Goal: Task Accomplishment & Management: Manage account settings

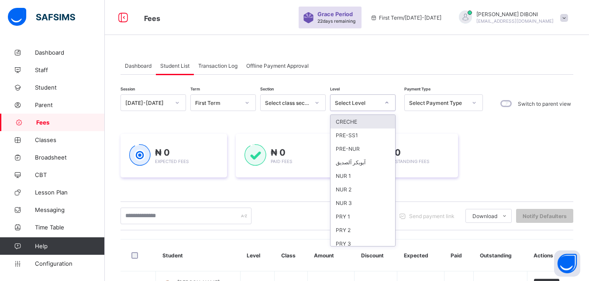
scroll to position [113, 0]
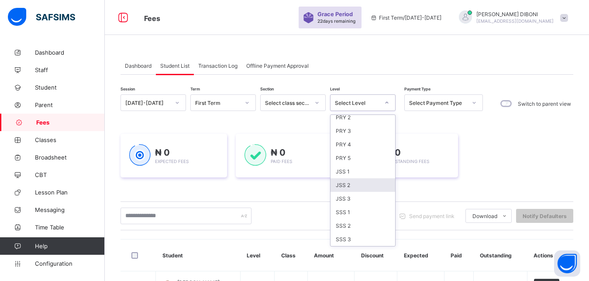
click at [357, 187] on div "JSS 2" at bounding box center [363, 185] width 65 height 14
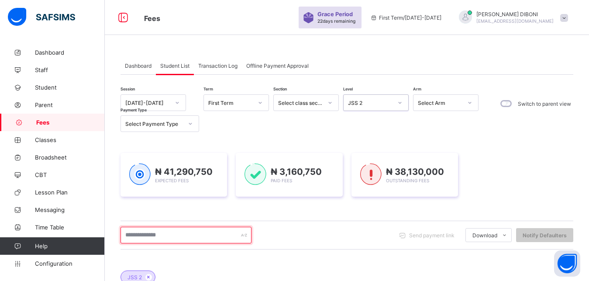
click at [186, 235] on input "text" at bounding box center [186, 235] width 131 height 17
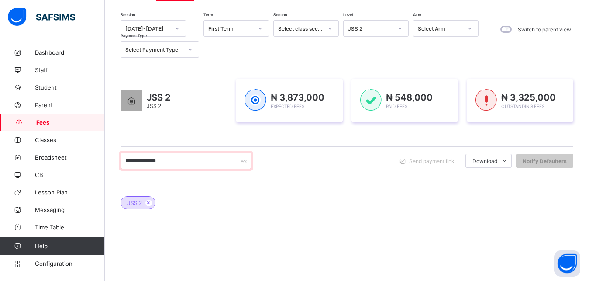
scroll to position [97, 0]
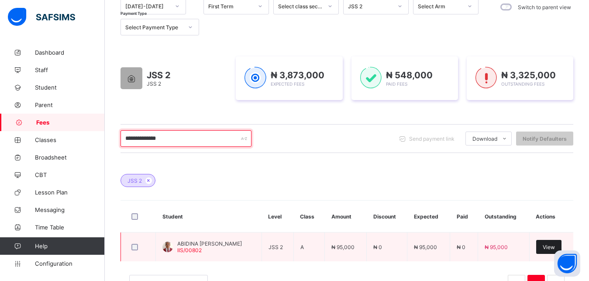
type input "**********"
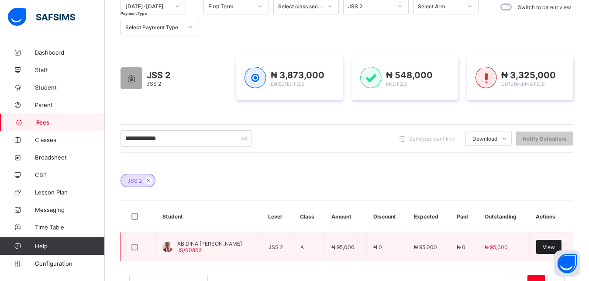
click at [552, 251] on div "View" at bounding box center [548, 247] width 25 height 14
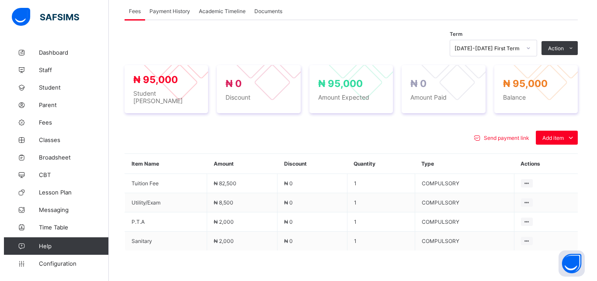
scroll to position [297, 0]
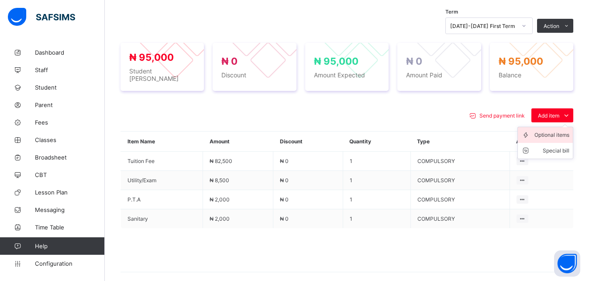
click at [552, 135] on div "Optional items" at bounding box center [552, 135] width 35 height 9
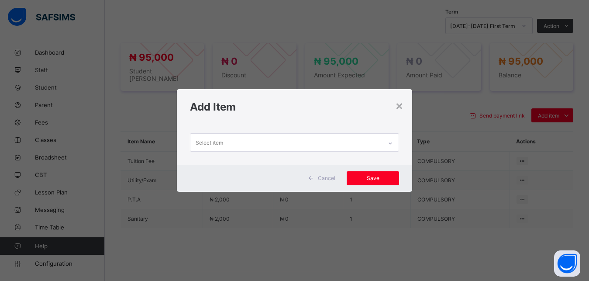
click at [355, 145] on div "Select item" at bounding box center [286, 142] width 192 height 17
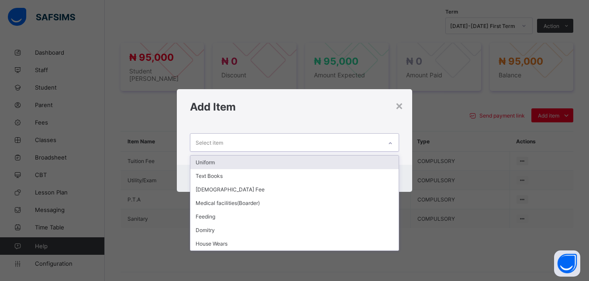
click at [310, 162] on div "Uniform" at bounding box center [294, 163] width 209 height 14
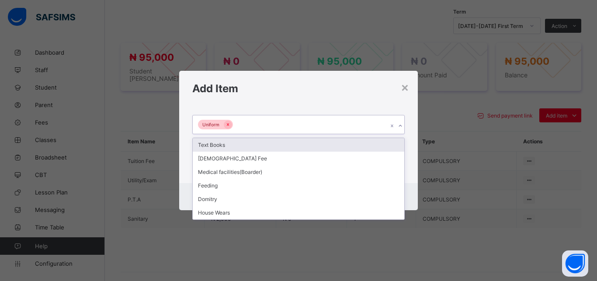
click at [290, 125] on div "Uniform" at bounding box center [290, 124] width 195 height 18
click at [282, 144] on div "Text Books" at bounding box center [298, 145] width 211 height 14
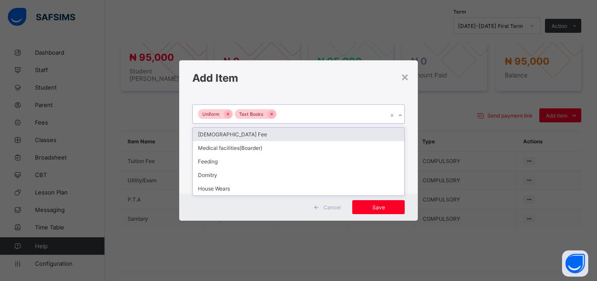
click at [302, 114] on div "Uniform Text Books" at bounding box center [290, 114] width 195 height 18
click at [288, 135] on div "[DEMOGRAPHIC_DATA] Fee" at bounding box center [298, 135] width 211 height 14
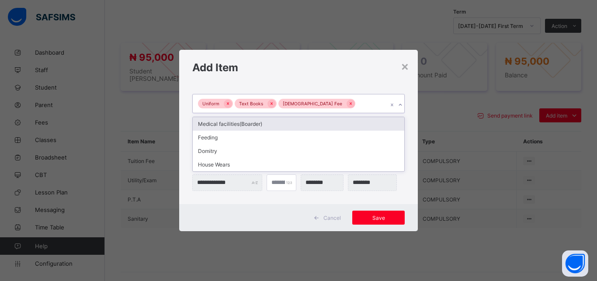
click at [349, 101] on div "Uniform Text Books [DEMOGRAPHIC_DATA] Fee" at bounding box center [290, 103] width 195 height 18
click at [318, 126] on div "Medical facilities(Boarder)" at bounding box center [298, 124] width 211 height 14
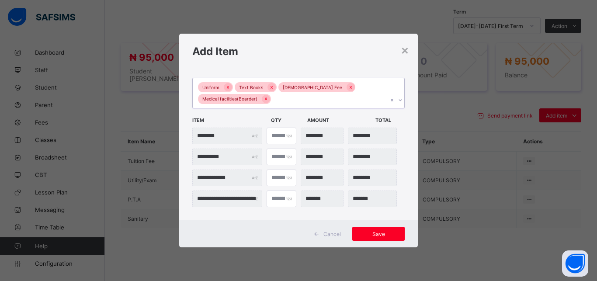
click at [326, 104] on div "Uniform Text Books [DEMOGRAPHIC_DATA] Fee Medical facilities(Boarder)" at bounding box center [290, 93] width 195 height 30
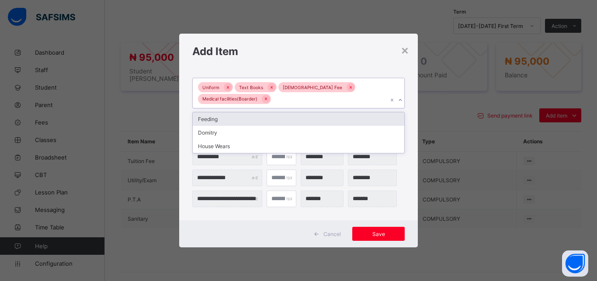
click at [299, 118] on div "Feeding" at bounding box center [298, 119] width 211 height 14
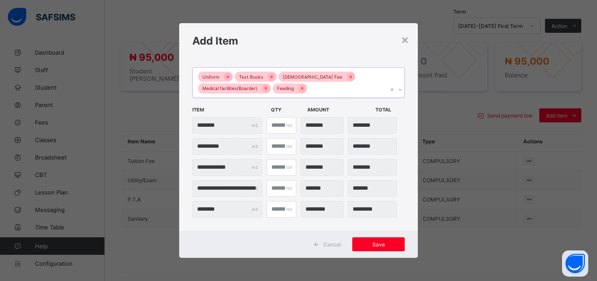
click at [329, 90] on div "Uniform Text Books [DEMOGRAPHIC_DATA] Fee Medical facilities(Boarder) Feeding" at bounding box center [290, 83] width 195 height 30
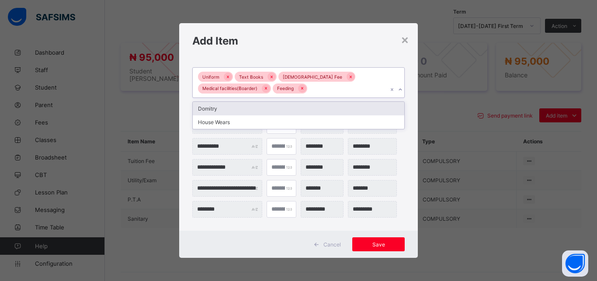
click at [294, 107] on div "Domitry" at bounding box center [298, 109] width 211 height 14
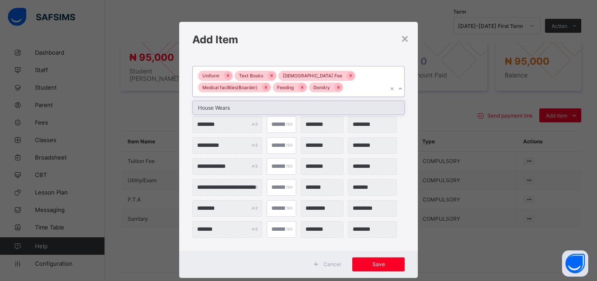
click at [350, 91] on div "Uniform Text Books [DEMOGRAPHIC_DATA] Fee Medical facilities(Boarder) Feeding D…" at bounding box center [290, 81] width 195 height 30
click at [337, 106] on div "House Wears" at bounding box center [298, 108] width 211 height 14
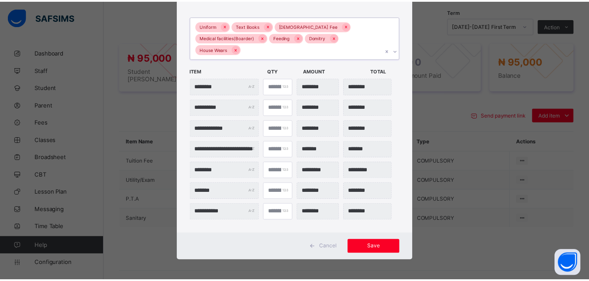
scroll to position [52, 0]
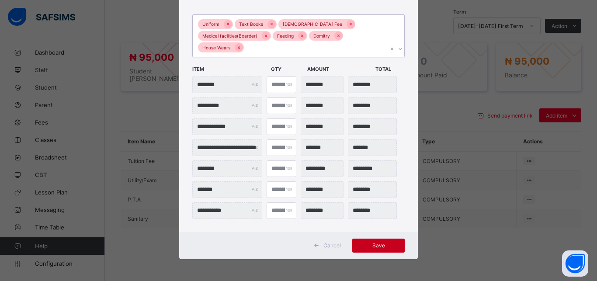
click at [377, 243] on span "Save" at bounding box center [378, 245] width 39 height 7
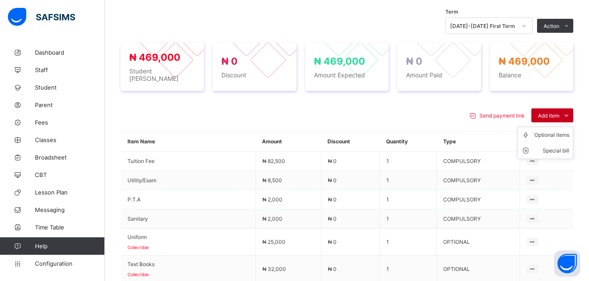
click at [549, 108] on div "Add item" at bounding box center [553, 115] width 42 height 14
click at [560, 146] on div "Special bill" at bounding box center [552, 150] width 35 height 9
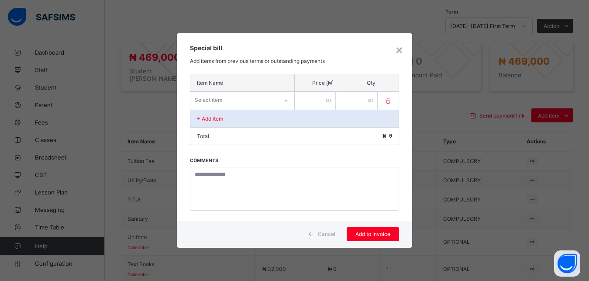
click at [266, 103] on div "Select item" at bounding box center [233, 100] width 87 height 12
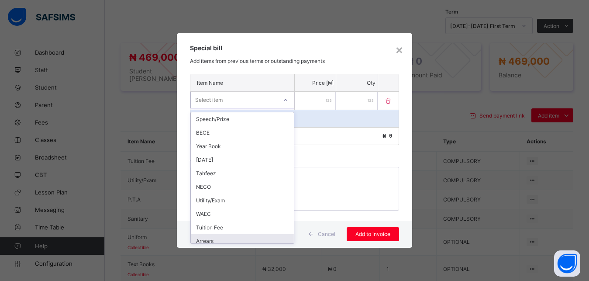
click at [250, 239] on div "Arrears" at bounding box center [242, 241] width 103 height 14
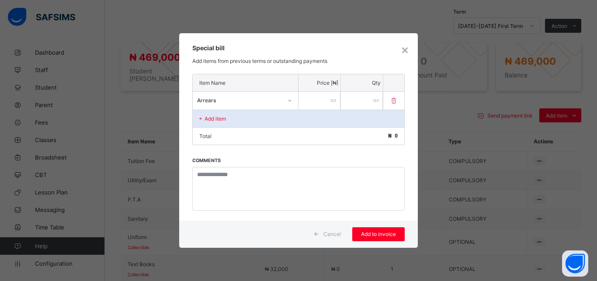
click at [316, 104] on input "number" at bounding box center [319, 101] width 42 height 18
type input "****"
click at [375, 235] on span "Add to invoice" at bounding box center [378, 234] width 39 height 7
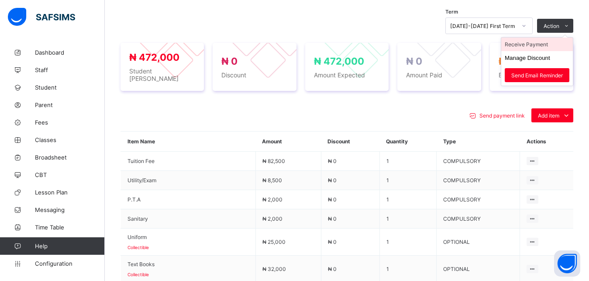
click at [554, 43] on li "Receive Payment" at bounding box center [538, 45] width 72 height 14
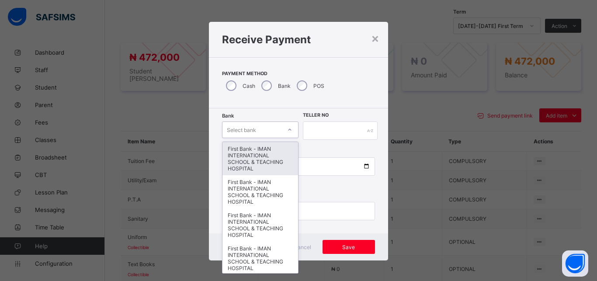
click at [256, 127] on div "Select bank" at bounding box center [251, 130] width 59 height 12
click at [259, 151] on div "First Bank - IMAN INTERNATIONAL SCHOOL & TEACHING HOSPITAL" at bounding box center [260, 158] width 76 height 33
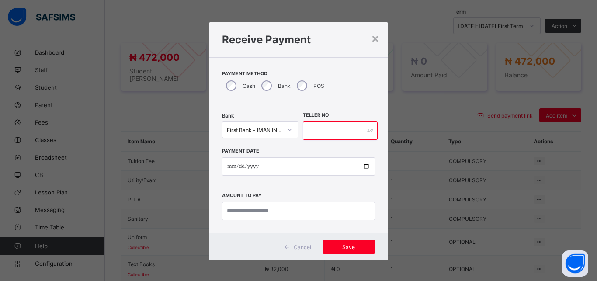
click at [313, 134] on input "text" at bounding box center [340, 130] width 75 height 18
type input "*****"
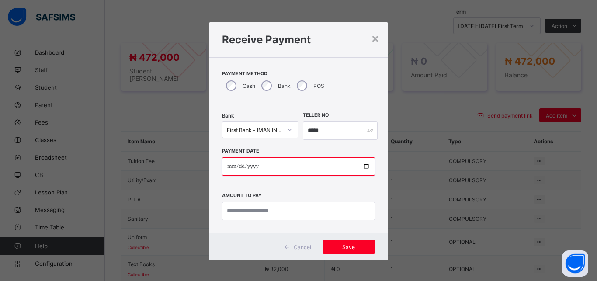
click at [360, 166] on input "date" at bounding box center [298, 166] width 153 height 18
type input "**********"
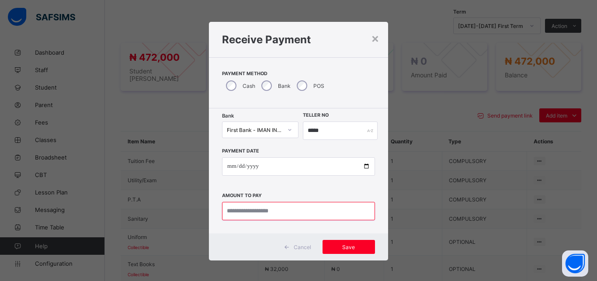
click at [300, 213] on input "currency" at bounding box center [298, 211] width 153 height 18
type input "*********"
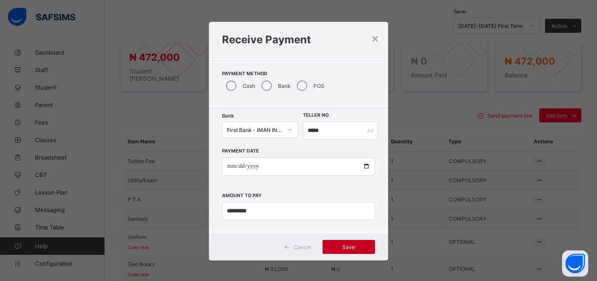
click at [358, 245] on span "Save" at bounding box center [348, 247] width 39 height 7
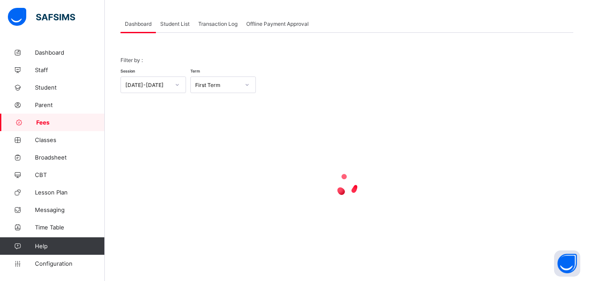
scroll to position [42, 0]
click at [179, 24] on span "Student List" at bounding box center [174, 24] width 29 height 7
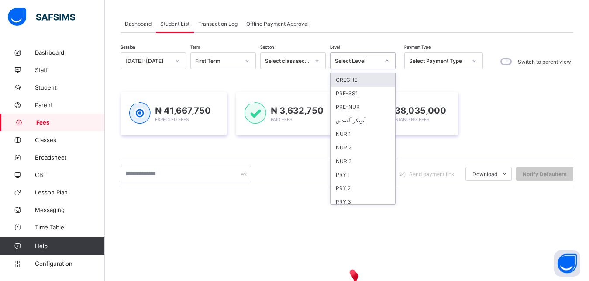
click at [374, 65] on div "Select Level" at bounding box center [355, 61] width 48 height 12
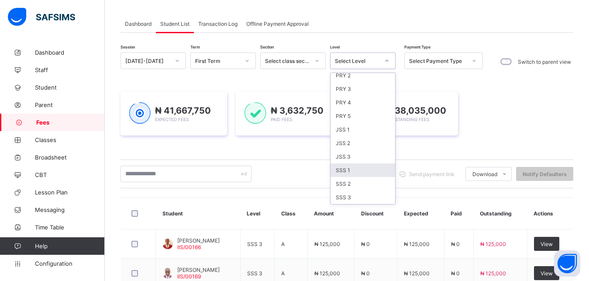
click at [365, 169] on div "SSS 1" at bounding box center [363, 170] width 65 height 14
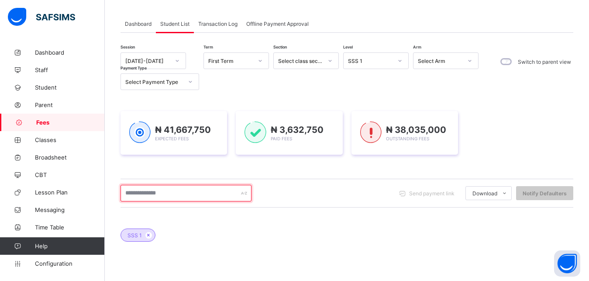
click at [176, 194] on input "text" at bounding box center [186, 193] width 131 height 17
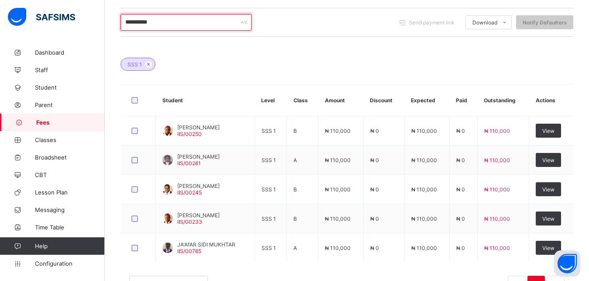
scroll to position [235, 0]
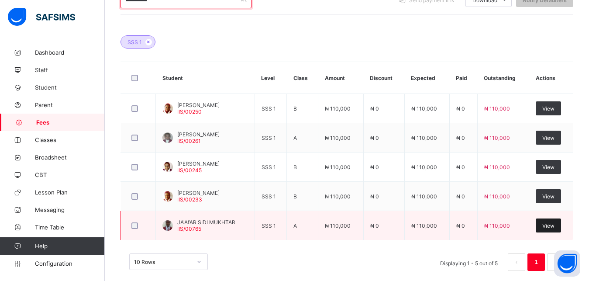
type input "**********"
click at [552, 225] on span "View" at bounding box center [549, 225] width 12 height 7
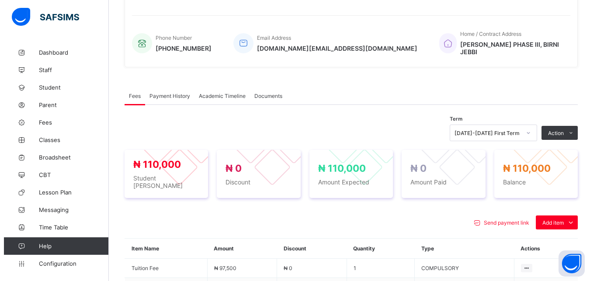
scroll to position [308, 0]
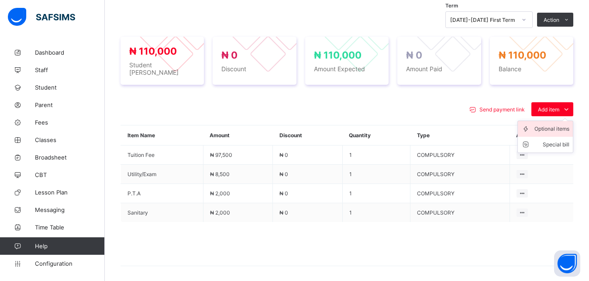
click at [552, 125] on div "Optional items" at bounding box center [552, 129] width 35 height 9
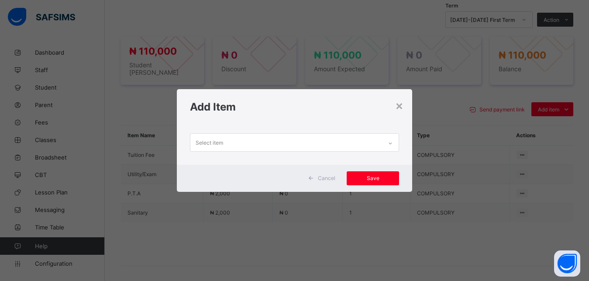
click at [310, 141] on div "Select item" at bounding box center [286, 142] width 192 height 17
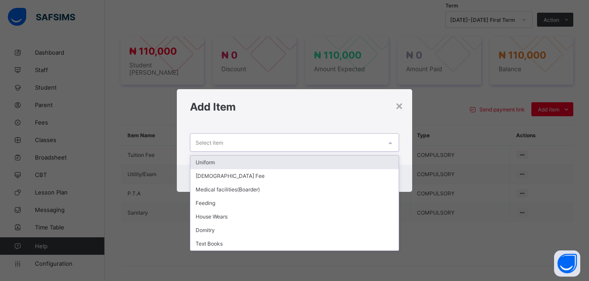
click at [294, 160] on div "Uniform" at bounding box center [294, 163] width 209 height 14
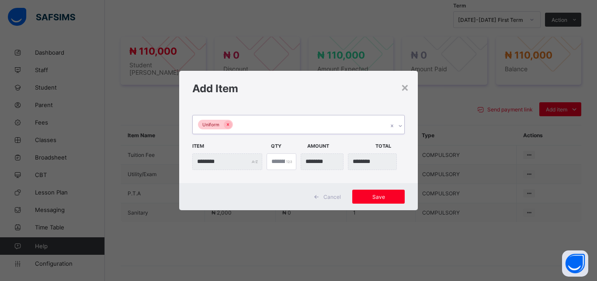
click at [302, 121] on div "Uniform" at bounding box center [290, 124] width 195 height 18
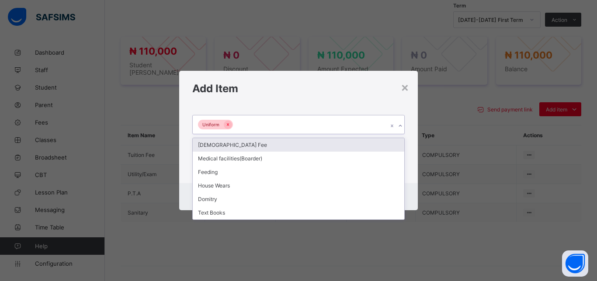
click at [286, 143] on div "[DEMOGRAPHIC_DATA] Fee" at bounding box center [298, 145] width 211 height 14
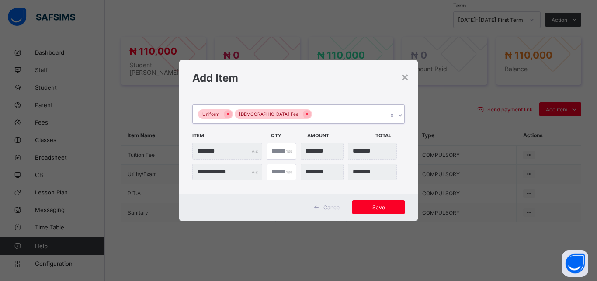
click at [316, 114] on div "Uniform [DEMOGRAPHIC_DATA] Fee" at bounding box center [290, 114] width 195 height 18
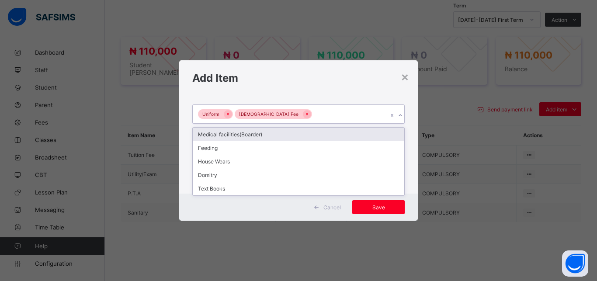
click at [304, 135] on div "Medical facilities(Boarder)" at bounding box center [298, 135] width 211 height 14
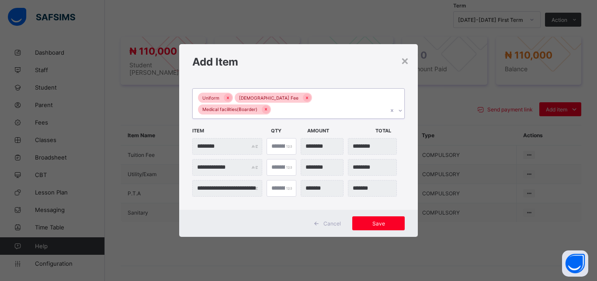
click at [374, 100] on div "Uniform [DEMOGRAPHIC_DATA] Fee Medical facilities(Boarder)" at bounding box center [290, 104] width 195 height 30
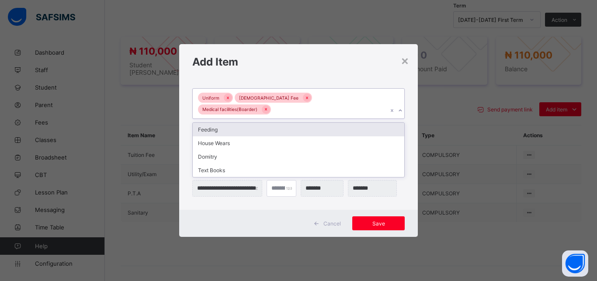
click at [320, 128] on div "Feeding" at bounding box center [298, 130] width 211 height 14
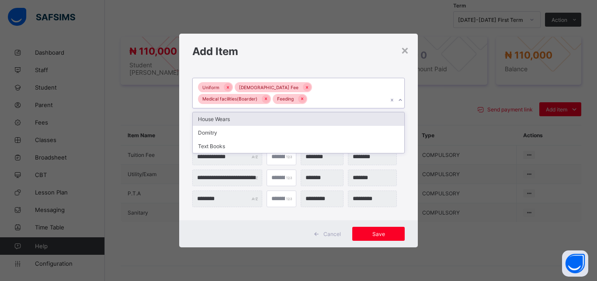
click at [363, 100] on div "Uniform [DEMOGRAPHIC_DATA] Fee Medical facilities(Boarder) Feeding" at bounding box center [290, 93] width 195 height 30
click at [301, 119] on div "House Wears" at bounding box center [298, 119] width 211 height 14
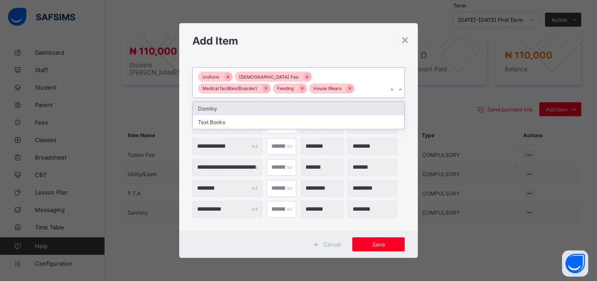
click at [314, 90] on div "Uniform [DEMOGRAPHIC_DATA] Fee Medical facilities(Boarder) Feeding House Wears" at bounding box center [290, 83] width 195 height 30
click at [297, 109] on div "Domitry" at bounding box center [298, 109] width 211 height 14
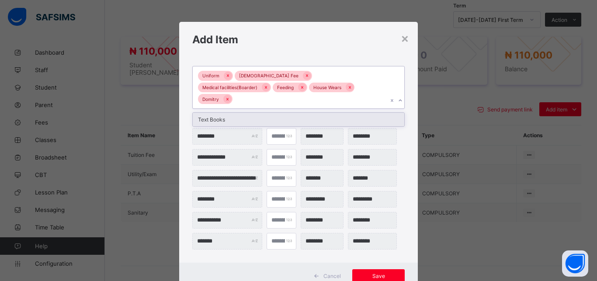
click at [338, 87] on div "Uniform [DEMOGRAPHIC_DATA] Fee Medical facilities(Boarder) Feeding House Wears …" at bounding box center [290, 87] width 195 height 42
click at [303, 113] on div "Text Books" at bounding box center [298, 120] width 211 height 14
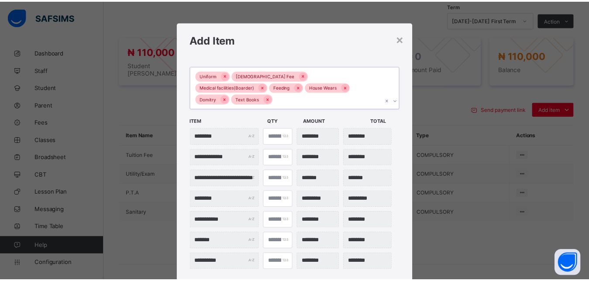
scroll to position [20, 0]
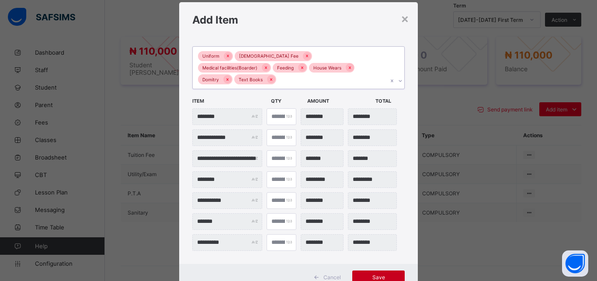
click at [382, 274] on span "Save" at bounding box center [378, 277] width 39 height 7
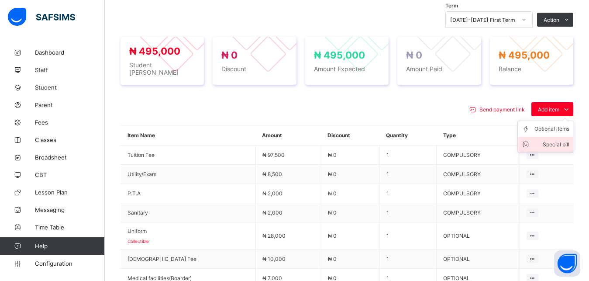
click at [563, 140] on div "Special bill" at bounding box center [552, 144] width 35 height 9
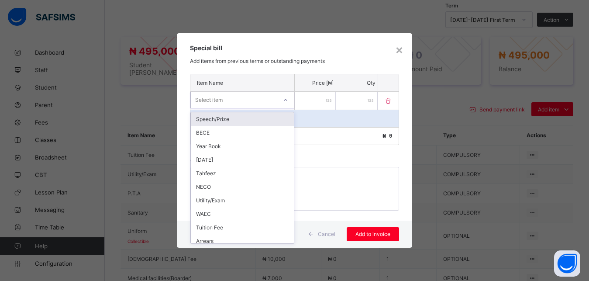
click at [257, 100] on div "Select item" at bounding box center [234, 100] width 86 height 12
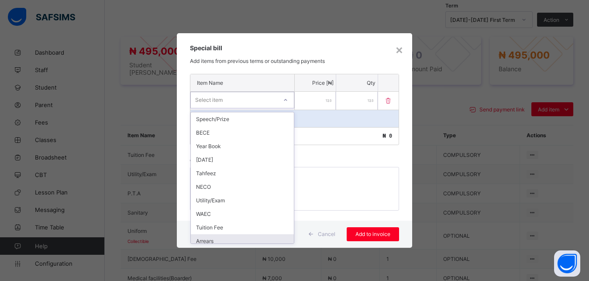
click at [226, 239] on div "Arrears" at bounding box center [242, 241] width 103 height 14
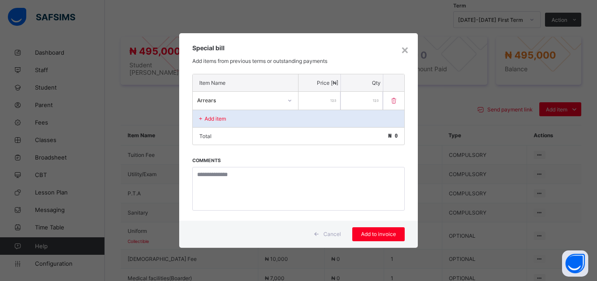
click at [321, 101] on input "number" at bounding box center [319, 101] width 42 height 18
type input "****"
click at [383, 229] on div "Add to invoice" at bounding box center [378, 234] width 52 height 14
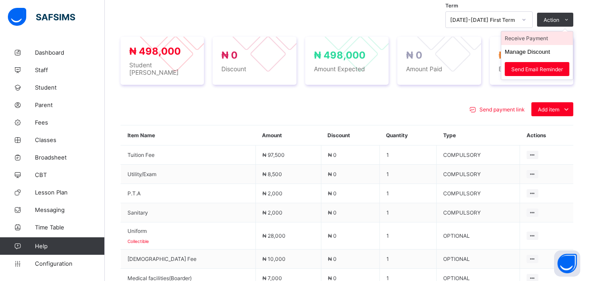
click at [546, 32] on li "Receive Payment" at bounding box center [538, 38] width 72 height 14
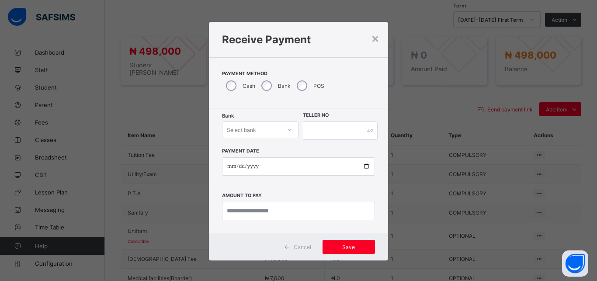
click at [248, 129] on div "Select bank" at bounding box center [241, 129] width 29 height 17
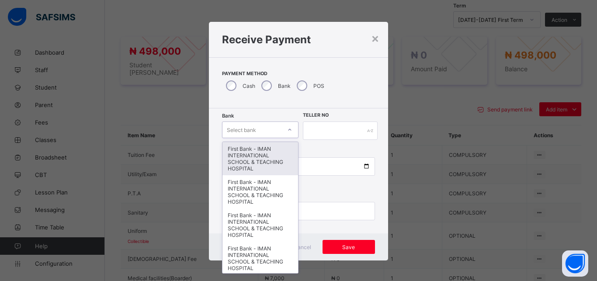
click at [249, 145] on div "First Bank - IMAN INTERNATIONAL SCHOOL & TEACHING HOSPITAL" at bounding box center [260, 158] width 76 height 33
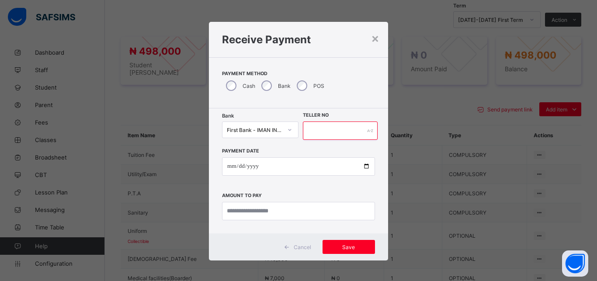
click at [319, 135] on input "text" at bounding box center [340, 130] width 75 height 18
type input "*****"
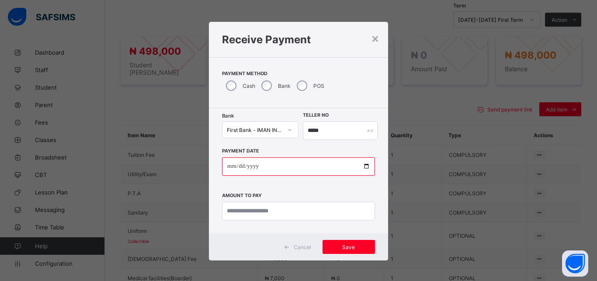
click at [363, 166] on input "date" at bounding box center [298, 166] width 153 height 18
type input "**********"
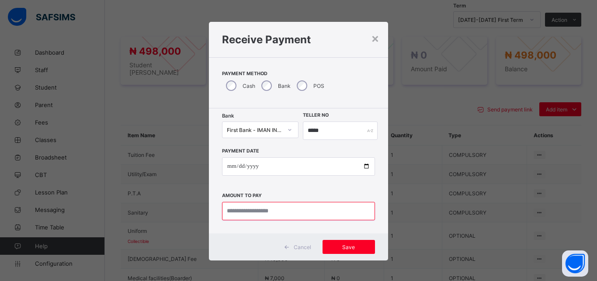
click at [274, 213] on input "currency" at bounding box center [298, 211] width 153 height 18
type input "*********"
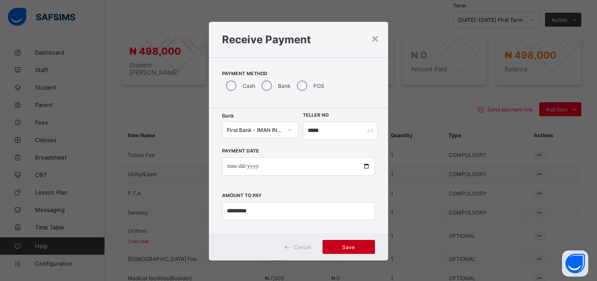
click at [339, 245] on span "Save" at bounding box center [348, 247] width 39 height 7
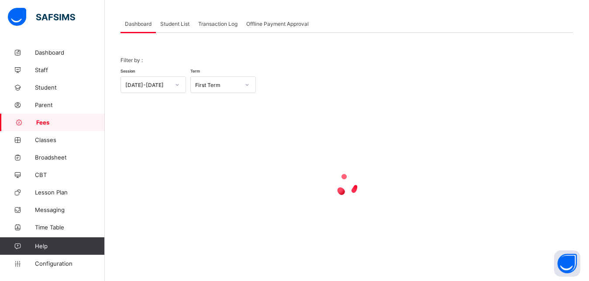
scroll to position [42, 0]
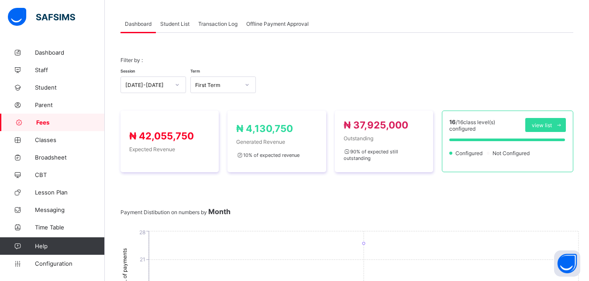
click at [174, 25] on span "Student List" at bounding box center [174, 24] width 29 height 7
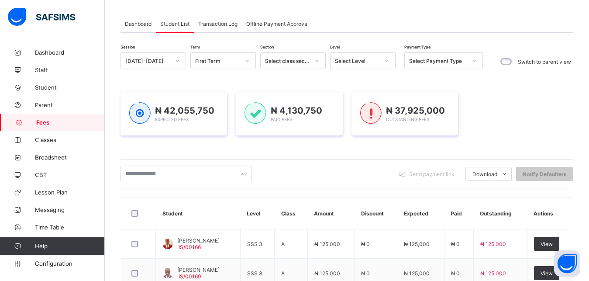
click at [375, 62] on div "Select Level" at bounding box center [357, 61] width 45 height 7
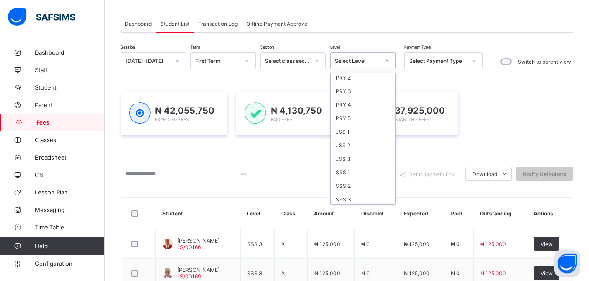
scroll to position [113, 0]
click at [354, 115] on div "PRY 5" at bounding box center [363, 116] width 65 height 14
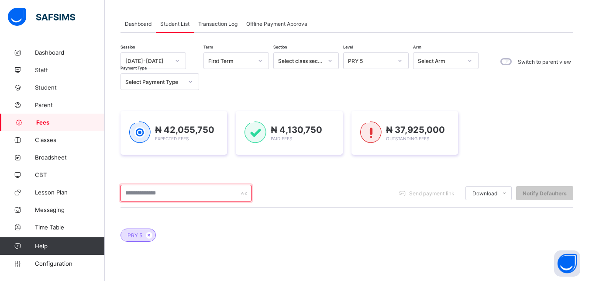
click at [215, 196] on input "text" at bounding box center [186, 193] width 131 height 17
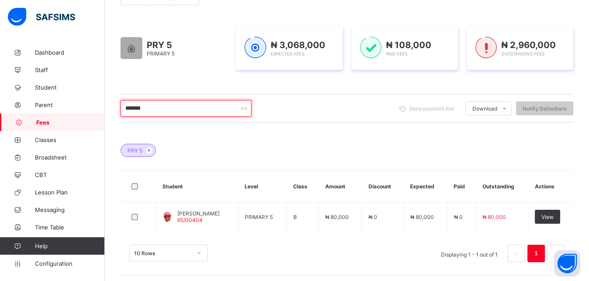
scroll to position [130, 0]
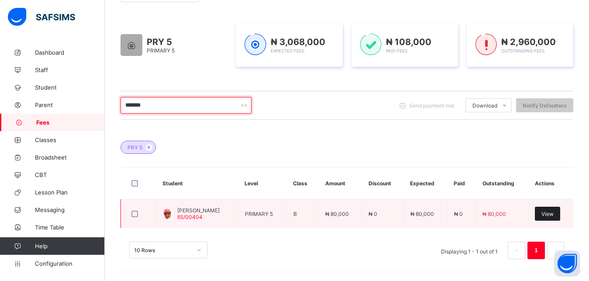
type input "*******"
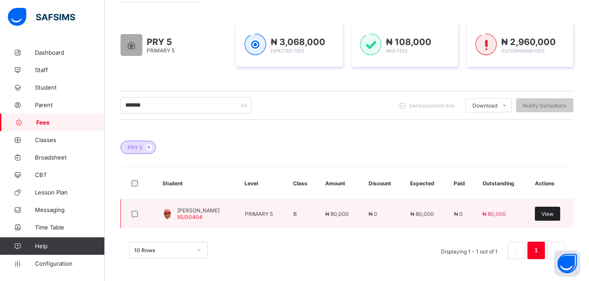
click at [550, 215] on span "View" at bounding box center [548, 214] width 12 height 7
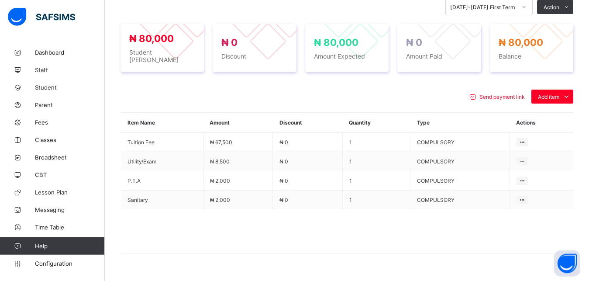
scroll to position [317, 0]
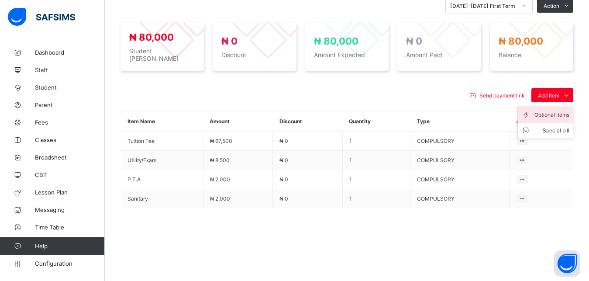
click at [560, 111] on div "Optional items" at bounding box center [552, 115] width 35 height 9
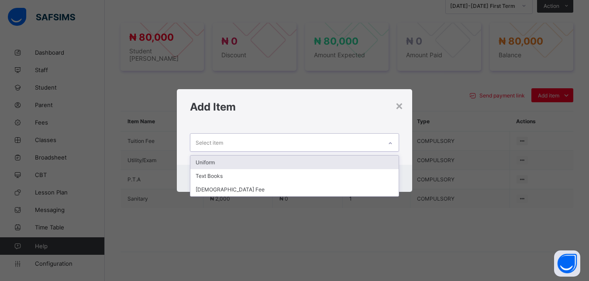
click at [367, 141] on div "Select item" at bounding box center [286, 142] width 192 height 17
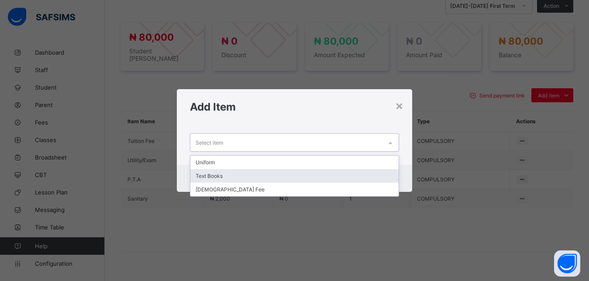
click at [316, 174] on div "Text Books" at bounding box center [294, 176] width 209 height 14
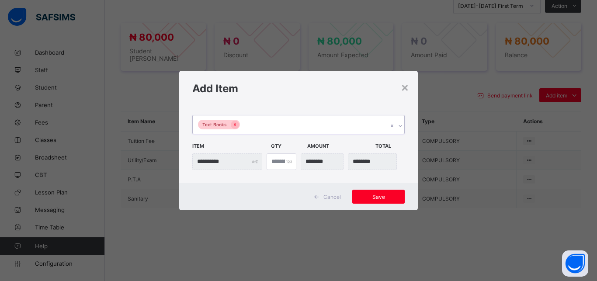
click at [316, 126] on div "Text Books" at bounding box center [290, 124] width 195 height 18
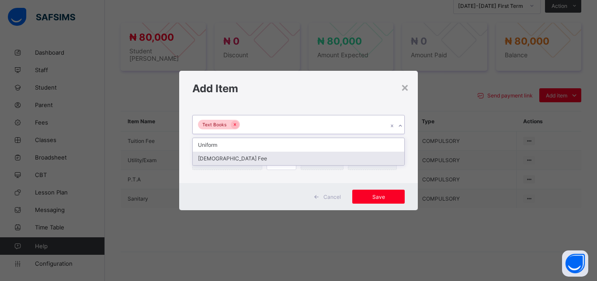
click at [295, 158] on div "[DEMOGRAPHIC_DATA] Fee" at bounding box center [298, 159] width 211 height 14
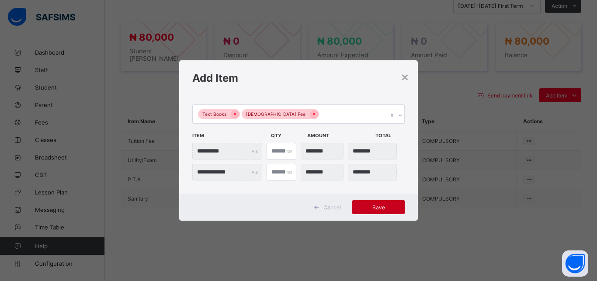
click at [384, 208] on span "Save" at bounding box center [378, 207] width 39 height 7
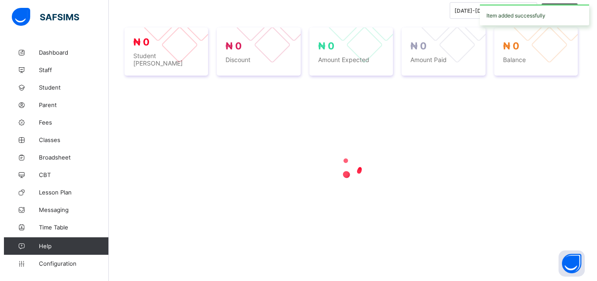
scroll to position [308, 0]
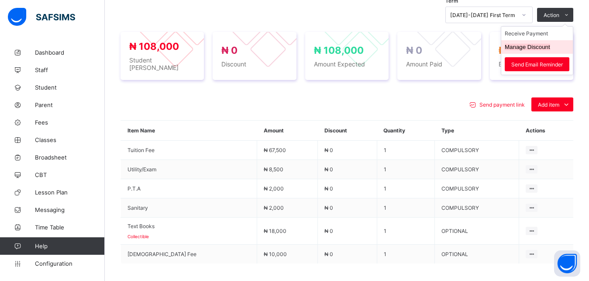
click at [547, 49] on button "Manage Discount" at bounding box center [527, 47] width 45 height 7
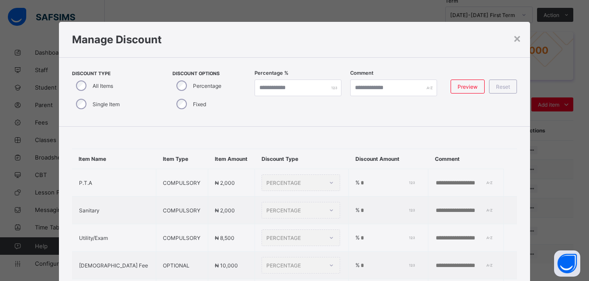
type input "***"
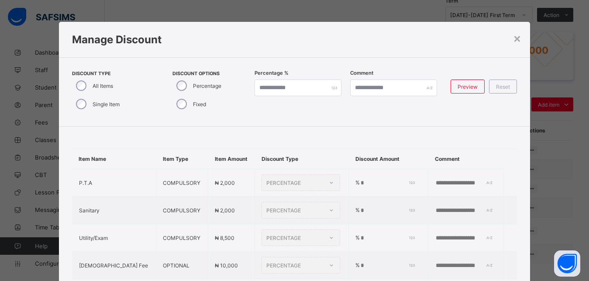
type input "***"
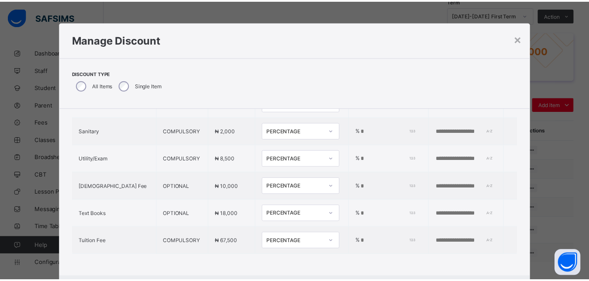
scroll to position [68, 0]
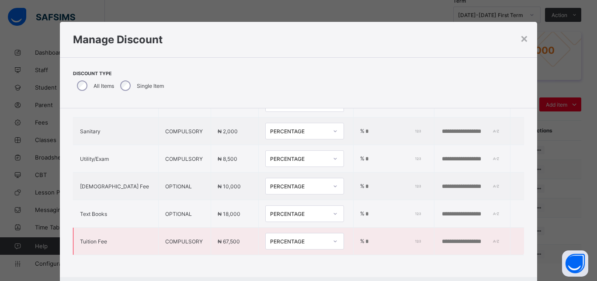
click at [287, 238] on div "PERCENTAGE" at bounding box center [299, 241] width 58 height 7
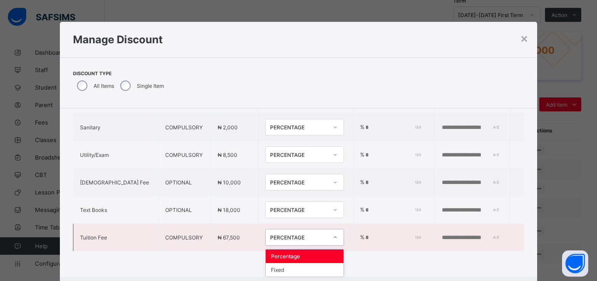
click at [285, 250] on div "Percentage" at bounding box center [305, 256] width 78 height 14
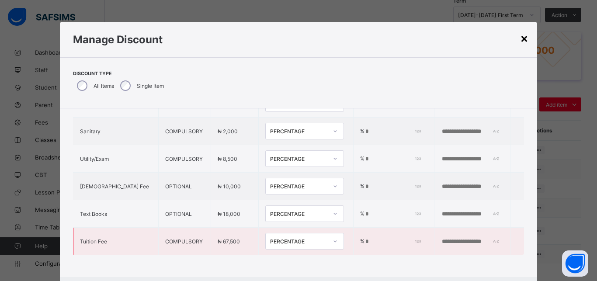
click at [521, 38] on div "×" at bounding box center [524, 38] width 8 height 15
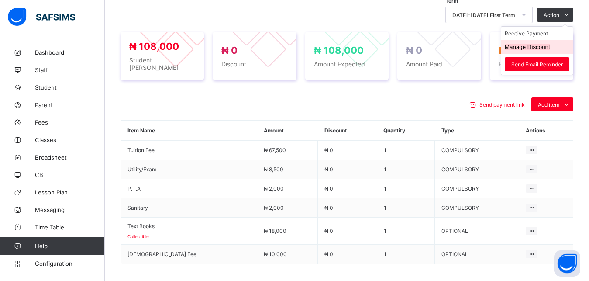
click at [549, 45] on button "Manage Discount" at bounding box center [527, 47] width 45 height 7
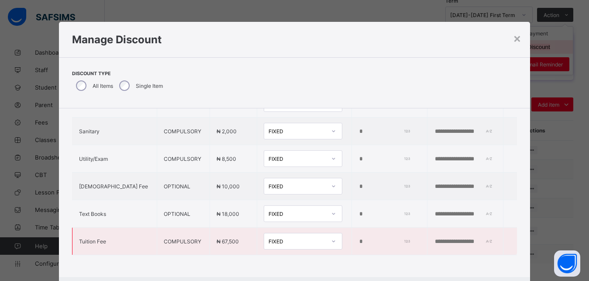
type input "*"
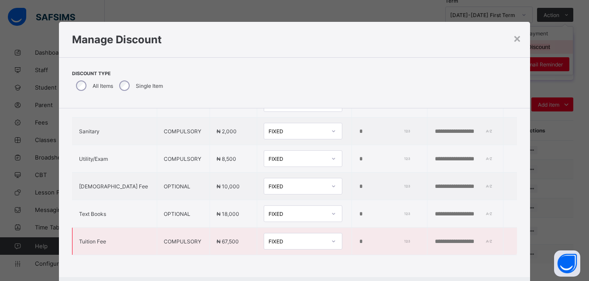
type input "*"
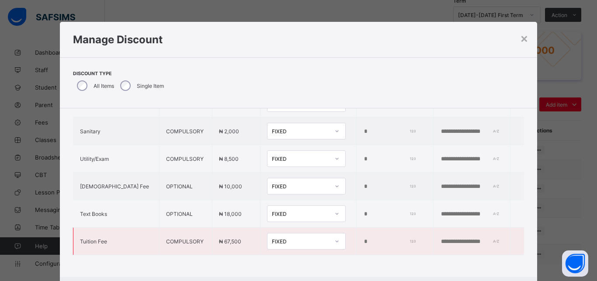
click at [267, 239] on div "FIXED" at bounding box center [297, 241] width 61 height 12
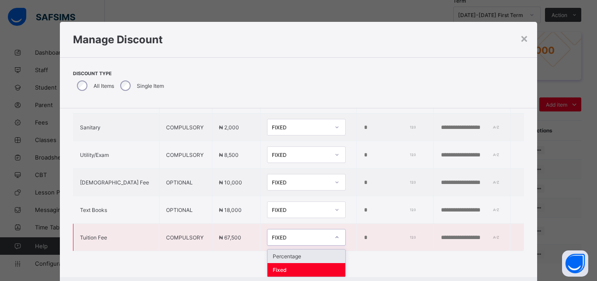
click at [273, 252] on div "Percentage" at bounding box center [306, 256] width 78 height 14
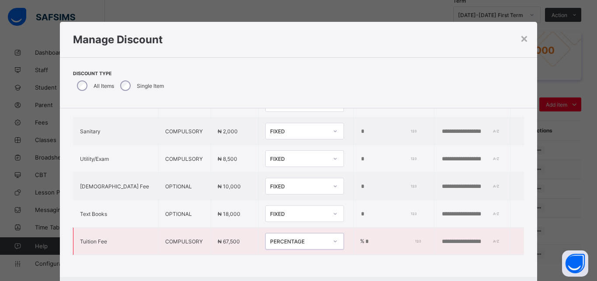
click at [364, 238] on input "*" at bounding box center [391, 241] width 54 height 7
type input "**"
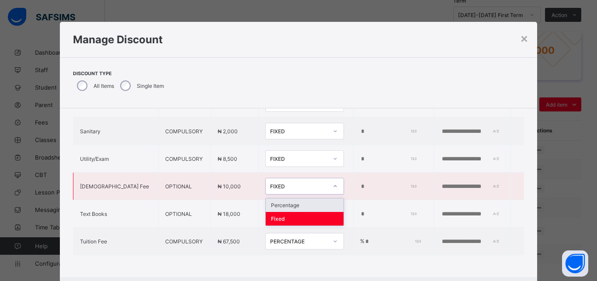
click at [277, 183] on div "FIXED" at bounding box center [299, 186] width 58 height 7
click at [275, 198] on div "Percentage" at bounding box center [305, 205] width 78 height 14
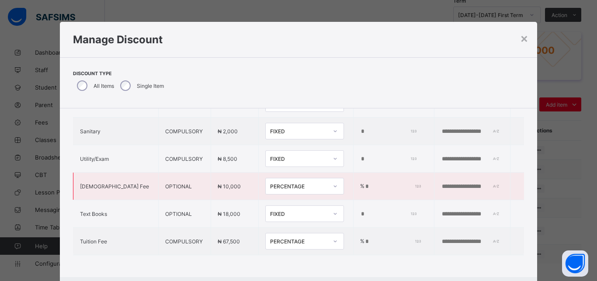
click at [364, 183] on input "*" at bounding box center [391, 186] width 54 height 7
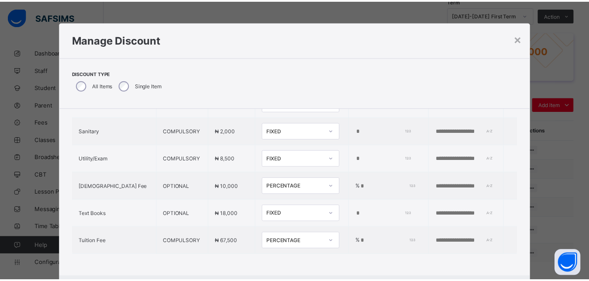
scroll to position [45, 0]
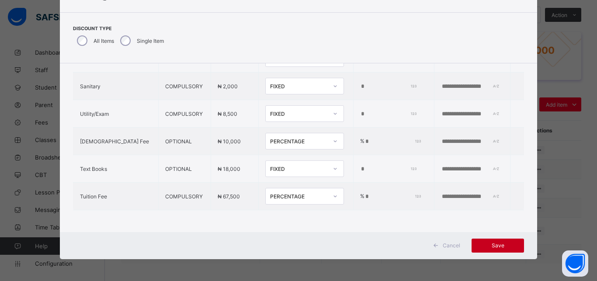
type input "**"
click at [498, 246] on span "Save" at bounding box center [497, 245] width 39 height 7
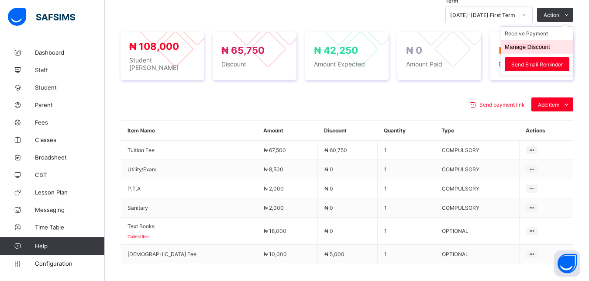
click at [541, 45] on button "Manage Discount" at bounding box center [527, 47] width 45 height 7
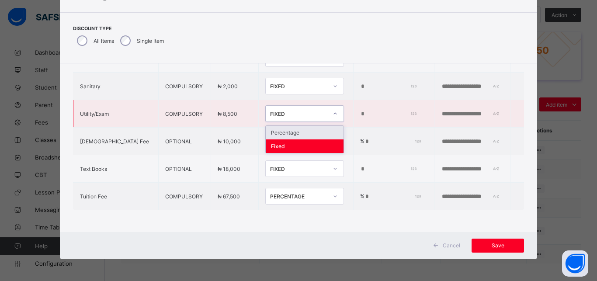
click at [277, 111] on div "FIXED" at bounding box center [299, 114] width 58 height 7
click at [266, 126] on div "Percentage" at bounding box center [305, 133] width 78 height 14
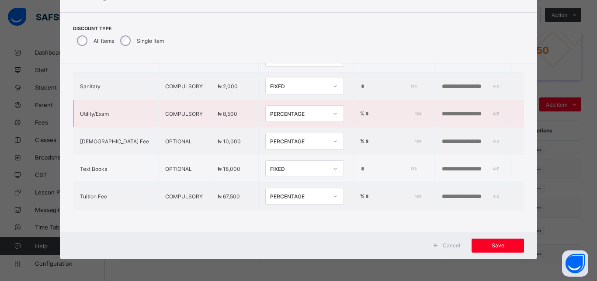
click at [364, 111] on input "*" at bounding box center [391, 114] width 54 height 7
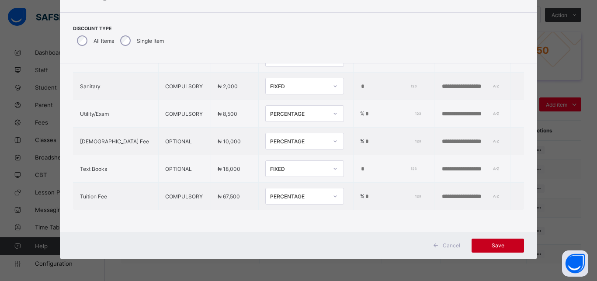
type input "***"
click at [497, 246] on span "Save" at bounding box center [497, 245] width 39 height 7
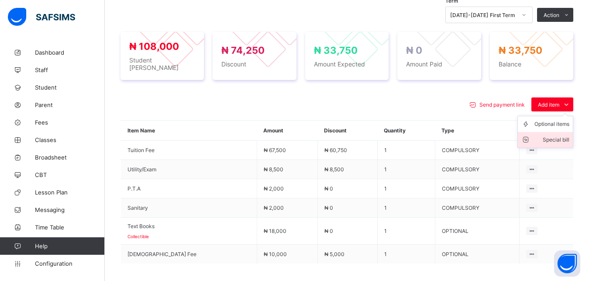
click at [566, 139] on div "Special bill" at bounding box center [552, 139] width 35 height 9
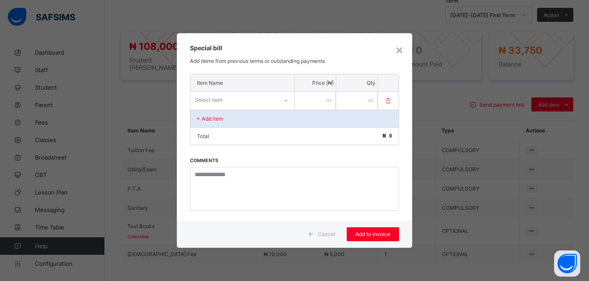
click at [256, 100] on div "Select item" at bounding box center [233, 100] width 87 height 12
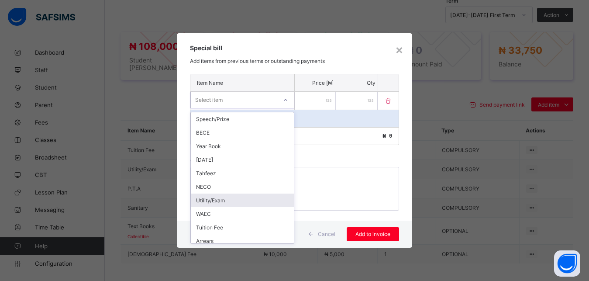
click at [247, 200] on div "Utility/Exam" at bounding box center [242, 201] width 103 height 14
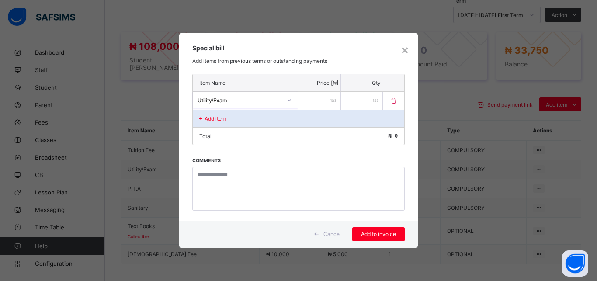
click at [322, 101] on input "number" at bounding box center [319, 101] width 42 height 18
type input "****"
click at [385, 236] on span "Add to invoice" at bounding box center [378, 234] width 39 height 7
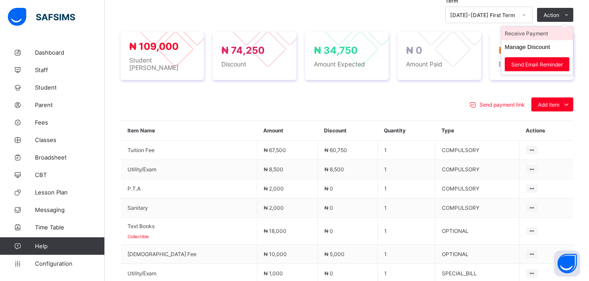
click at [539, 35] on li "Receive Payment" at bounding box center [538, 34] width 72 height 14
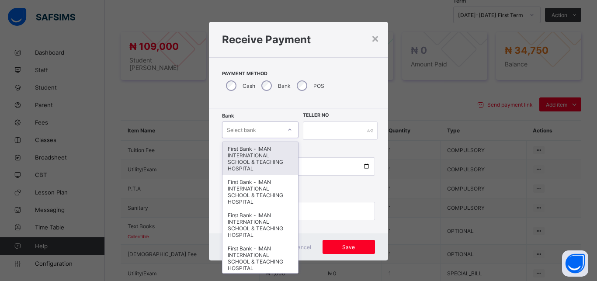
click at [249, 130] on div "Select bank" at bounding box center [241, 129] width 29 height 17
click at [254, 149] on div "First Bank - IMAN INTERNATIONAL SCHOOL & TEACHING HOSPITAL" at bounding box center [260, 158] width 76 height 33
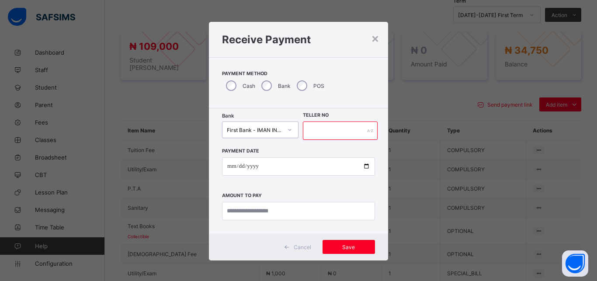
click at [323, 138] on input "text" at bounding box center [340, 130] width 75 height 18
type input "*****"
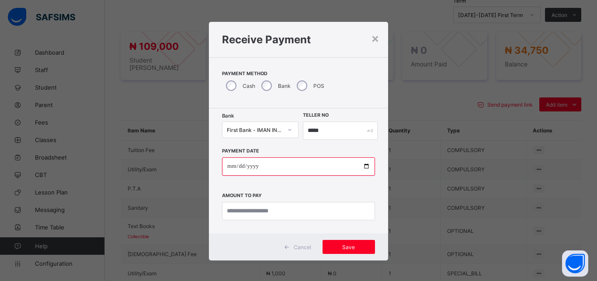
click at [361, 167] on input "date" at bounding box center [298, 166] width 153 height 18
type input "**********"
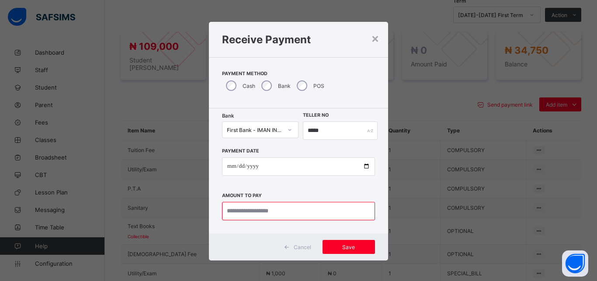
click at [312, 213] on input "currency" at bounding box center [298, 211] width 153 height 18
type input "********"
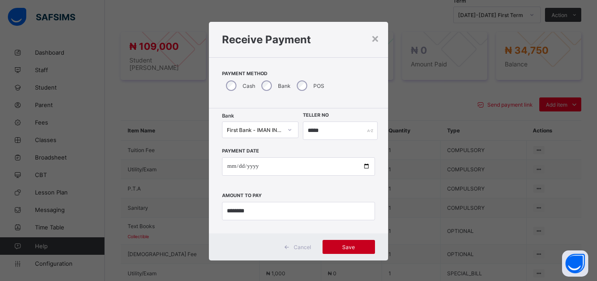
click at [343, 248] on span "Save" at bounding box center [348, 247] width 39 height 7
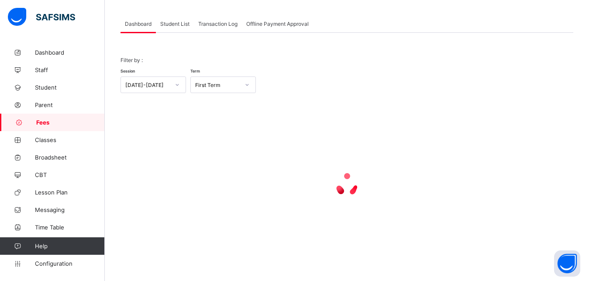
scroll to position [42, 0]
click at [174, 22] on span "Student List" at bounding box center [174, 24] width 29 height 7
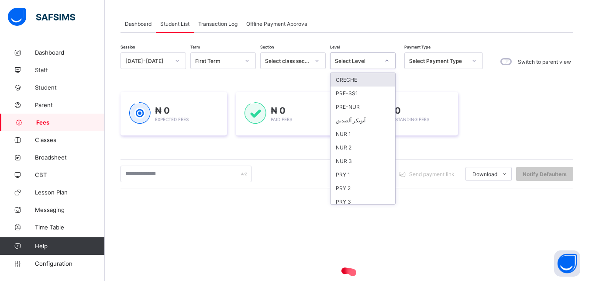
click at [358, 63] on div "Select Level" at bounding box center [357, 61] width 45 height 7
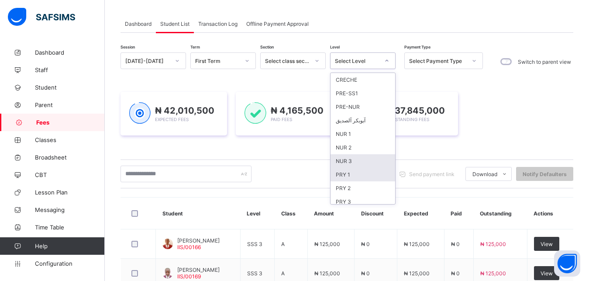
click at [359, 172] on div "PRY 1" at bounding box center [363, 175] width 65 height 14
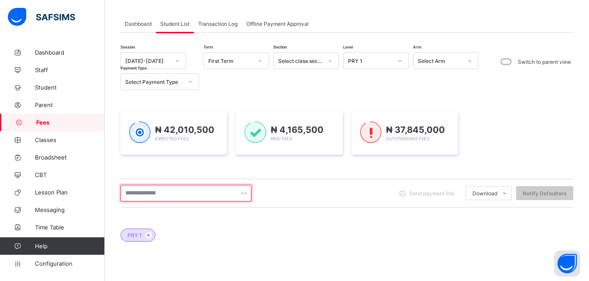
click at [209, 194] on input "text" at bounding box center [186, 193] width 131 height 17
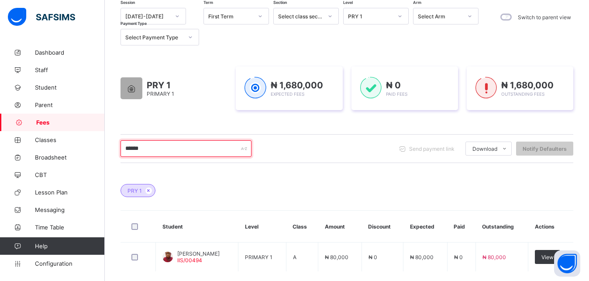
scroll to position [109, 0]
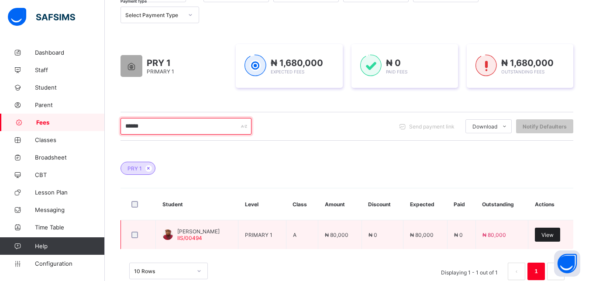
type input "******"
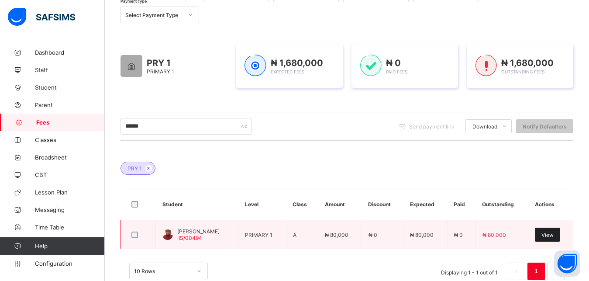
click at [553, 236] on span "View" at bounding box center [548, 235] width 12 height 7
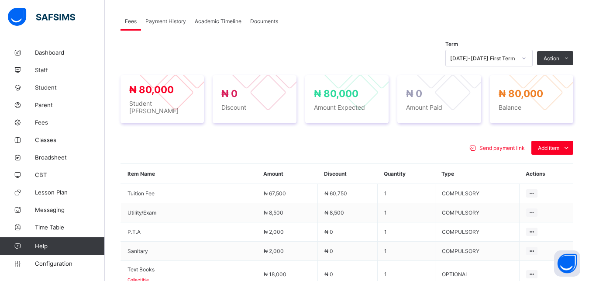
scroll to position [287, 0]
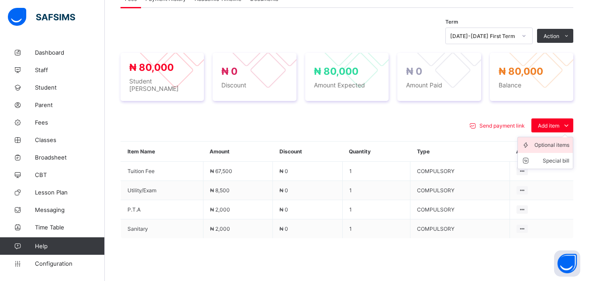
click at [553, 141] on div "Optional items" at bounding box center [552, 145] width 35 height 9
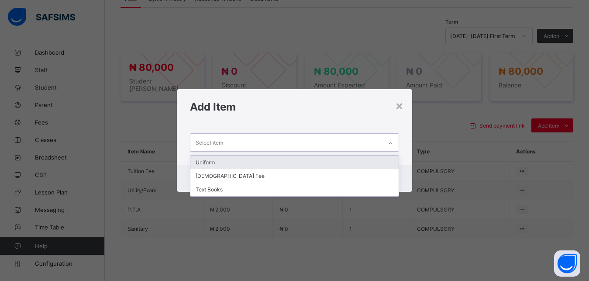
click at [318, 145] on div "Select item" at bounding box center [286, 142] width 192 height 17
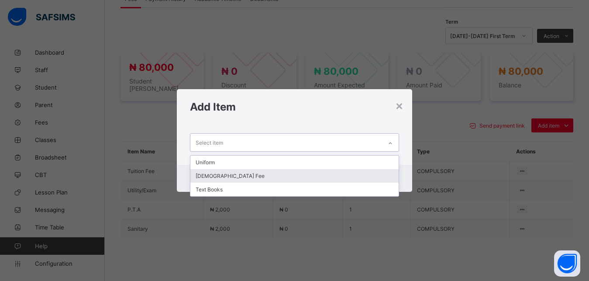
click at [289, 173] on div "[DEMOGRAPHIC_DATA] Fee" at bounding box center [294, 176] width 209 height 14
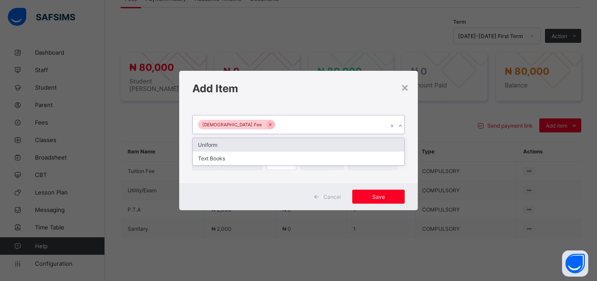
click at [302, 127] on div "[DEMOGRAPHIC_DATA] Fee" at bounding box center [290, 124] width 195 height 18
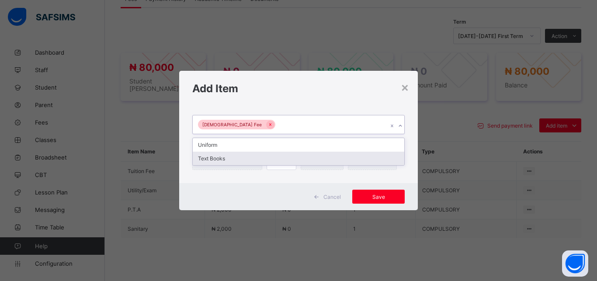
click at [279, 157] on div "Text Books" at bounding box center [298, 159] width 211 height 14
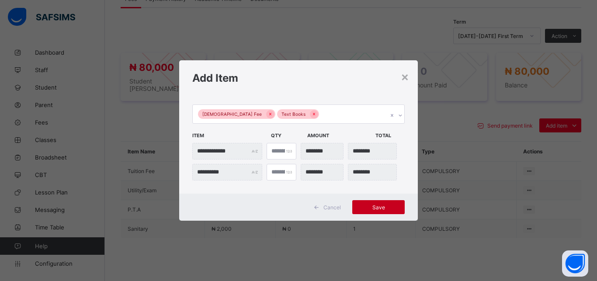
click at [378, 204] on span "Save" at bounding box center [378, 207] width 39 height 7
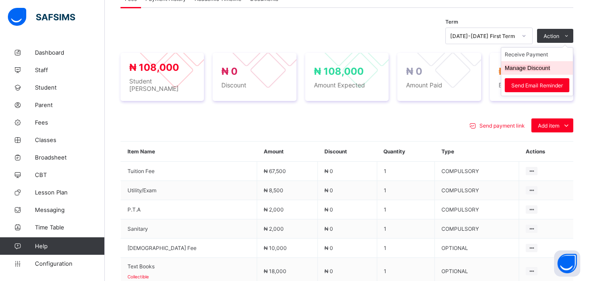
click at [537, 69] on button "Manage Discount" at bounding box center [527, 68] width 45 height 7
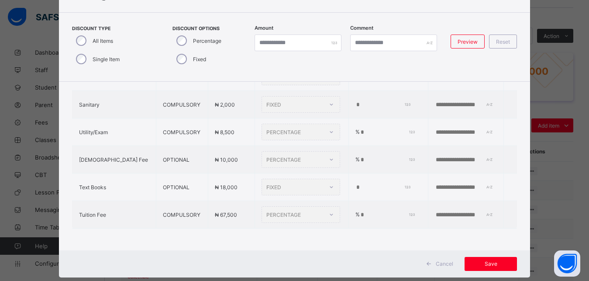
type input "*"
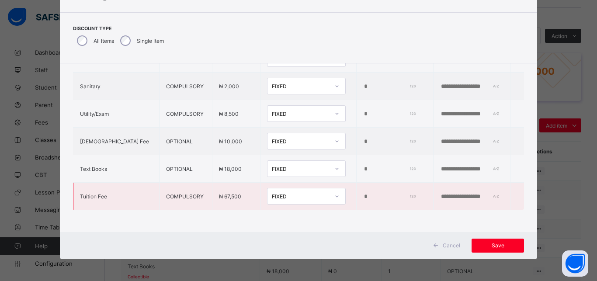
click at [272, 193] on div "FIXED" at bounding box center [301, 196] width 58 height 7
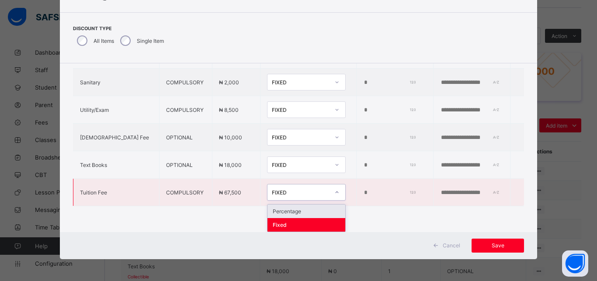
click at [267, 206] on div "Percentage" at bounding box center [306, 211] width 78 height 14
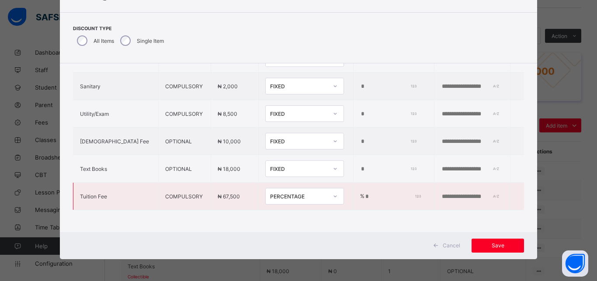
click at [364, 193] on input "*" at bounding box center [391, 196] width 54 height 7
type input "**"
click at [270, 138] on div "FIXED" at bounding box center [299, 141] width 58 height 7
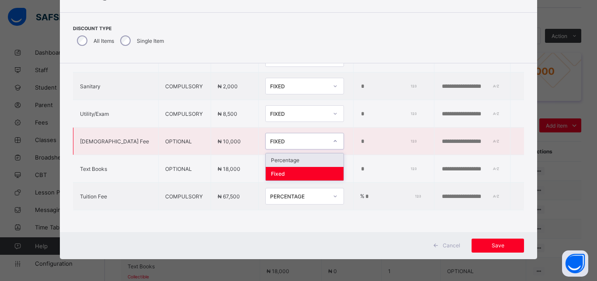
click at [271, 156] on div "Percentage" at bounding box center [305, 160] width 78 height 14
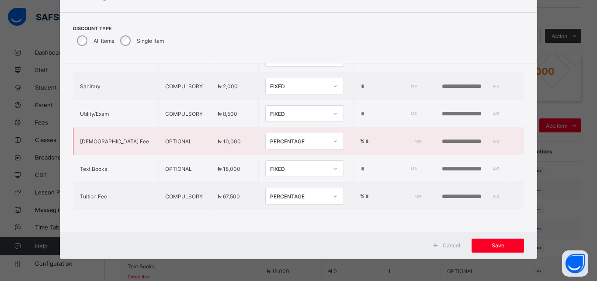
click at [364, 138] on input "*" at bounding box center [391, 141] width 54 height 7
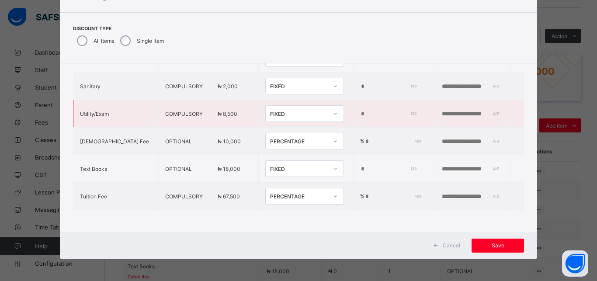
type input "**"
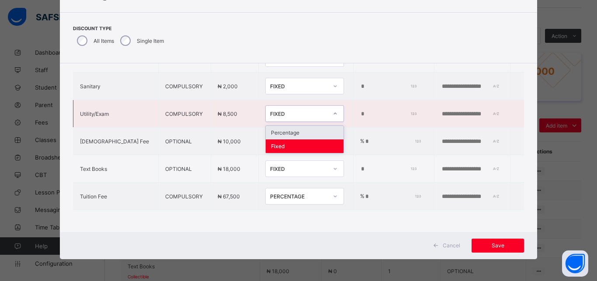
click at [270, 111] on div "FIXED" at bounding box center [299, 114] width 58 height 7
click at [272, 126] on div "Percentage" at bounding box center [305, 133] width 78 height 14
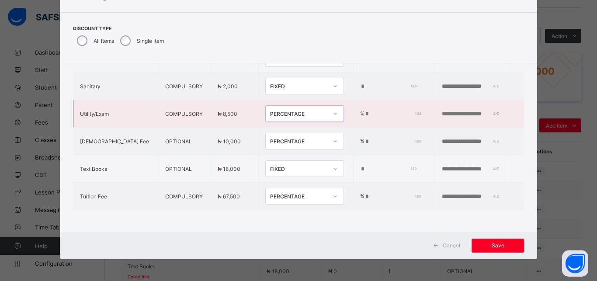
click at [364, 111] on input "*" at bounding box center [391, 114] width 54 height 7
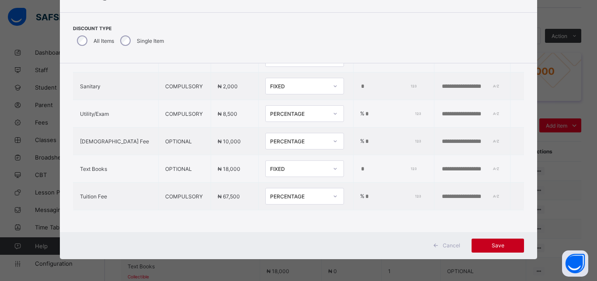
type input "***"
click at [499, 243] on span "Save" at bounding box center [497, 245] width 39 height 7
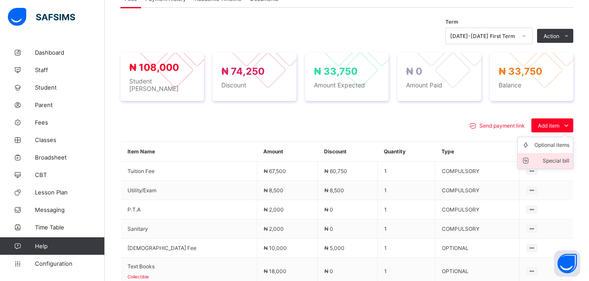
click at [558, 159] on div "Special bill" at bounding box center [552, 160] width 35 height 9
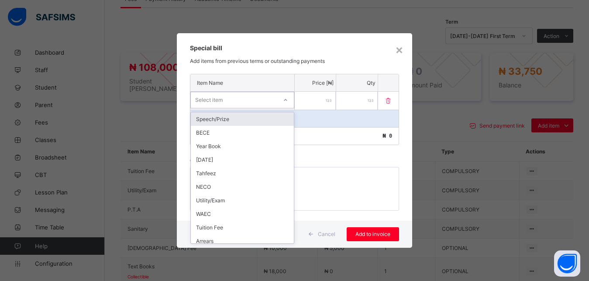
click at [239, 103] on div "Select item" at bounding box center [234, 100] width 86 height 12
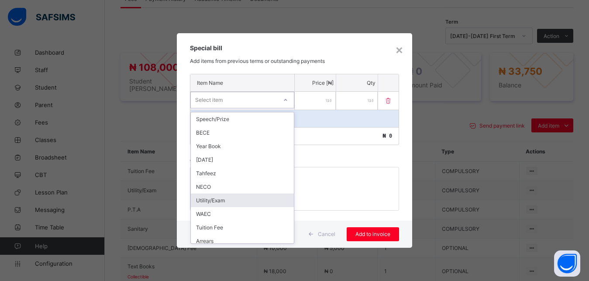
click at [241, 200] on div "Utility/Exam" at bounding box center [242, 201] width 103 height 14
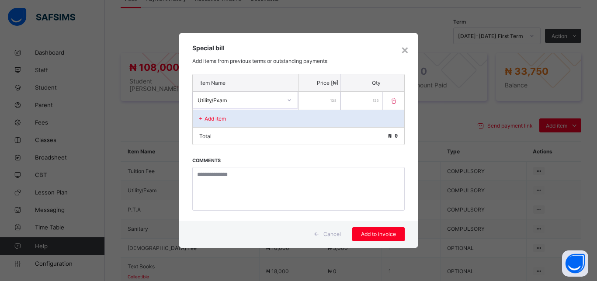
click at [316, 101] on input "number" at bounding box center [319, 101] width 42 height 18
type input "****"
click at [377, 235] on span "Add to invoice" at bounding box center [378, 234] width 39 height 7
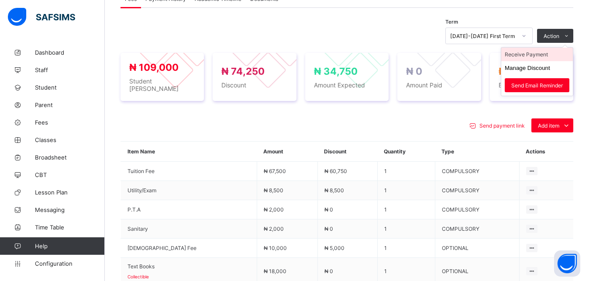
click at [535, 54] on li "Receive Payment" at bounding box center [538, 55] width 72 height 14
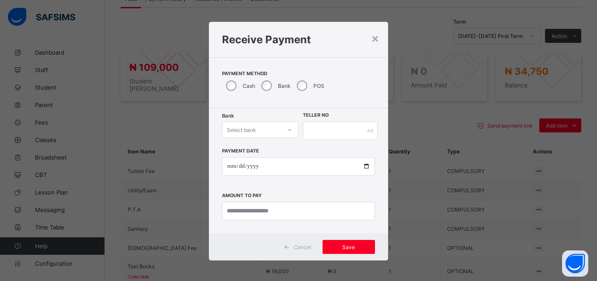
click at [253, 131] on div "Select bank" at bounding box center [251, 130] width 59 height 12
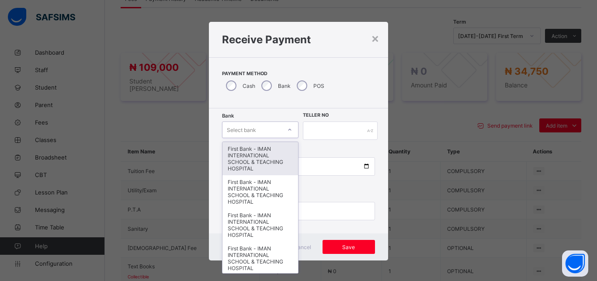
click at [252, 154] on div "First Bank - IMAN INTERNATIONAL SCHOOL & TEACHING HOSPITAL" at bounding box center [260, 158] width 76 height 33
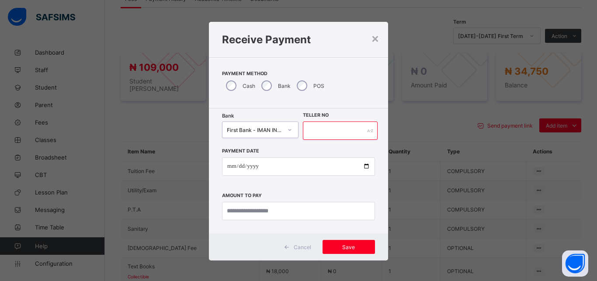
click at [332, 131] on input "text" at bounding box center [340, 130] width 75 height 18
type input "*****"
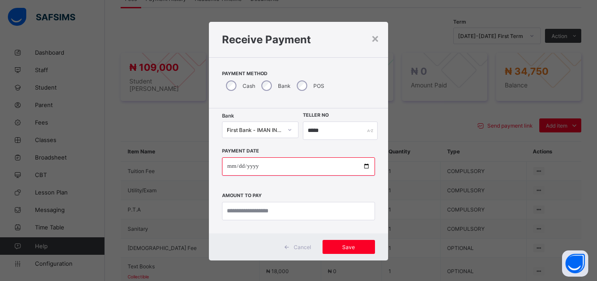
click at [355, 164] on input "date" at bounding box center [298, 166] width 153 height 18
click at [360, 167] on input "date" at bounding box center [298, 166] width 153 height 18
type input "**********"
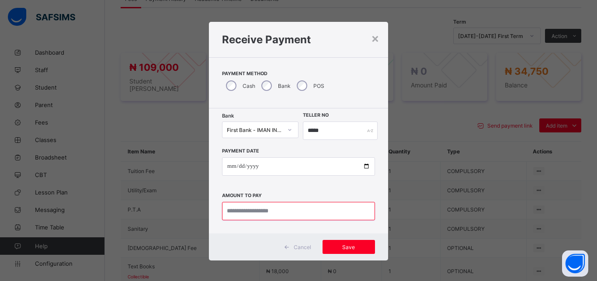
click at [311, 213] on input "currency" at bounding box center [298, 211] width 153 height 18
type input "********"
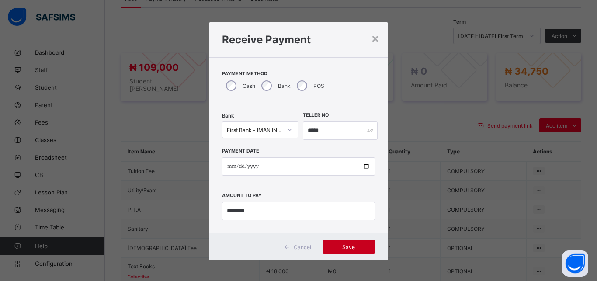
click at [353, 245] on span "Save" at bounding box center [348, 247] width 39 height 7
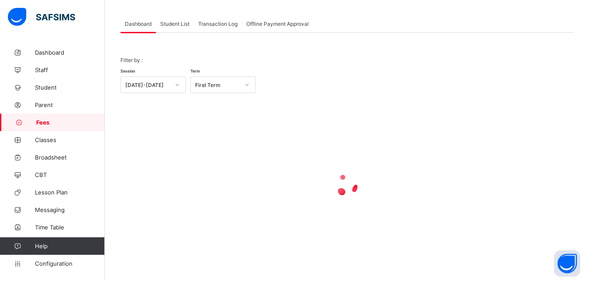
scroll to position [42, 0]
click at [167, 24] on span "Student List" at bounding box center [174, 24] width 29 height 7
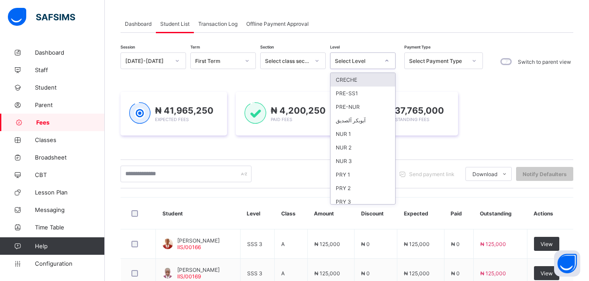
click at [357, 61] on div "Select Level" at bounding box center [357, 61] width 45 height 7
click at [354, 132] on div "NUR 1" at bounding box center [363, 134] width 65 height 14
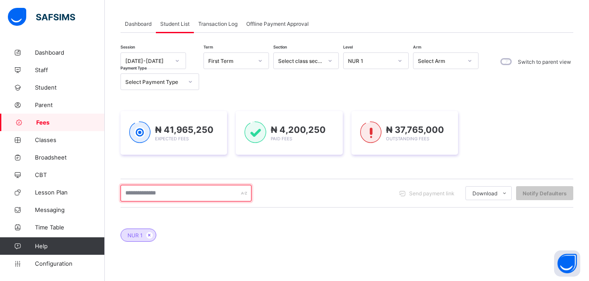
click at [190, 191] on input "text" at bounding box center [186, 193] width 131 height 17
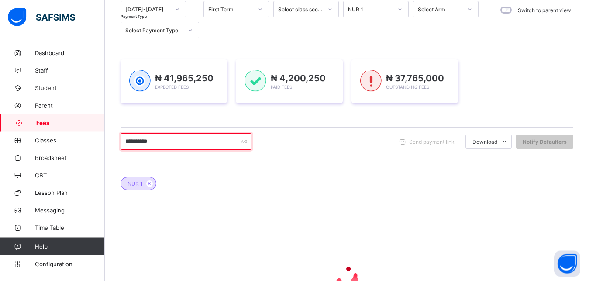
scroll to position [109, 0]
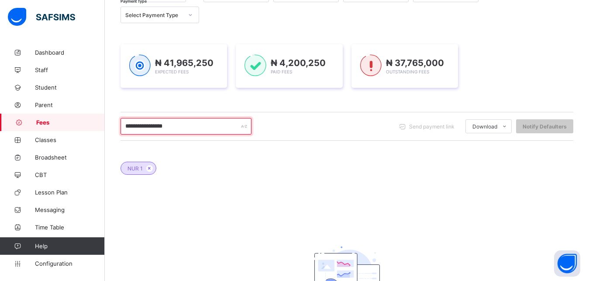
click at [141, 125] on input "**********" at bounding box center [186, 126] width 131 height 17
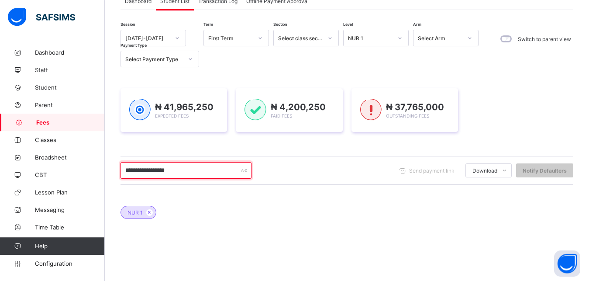
scroll to position [64, 0]
click at [381, 37] on div "NUR 1" at bounding box center [370, 38] width 45 height 7
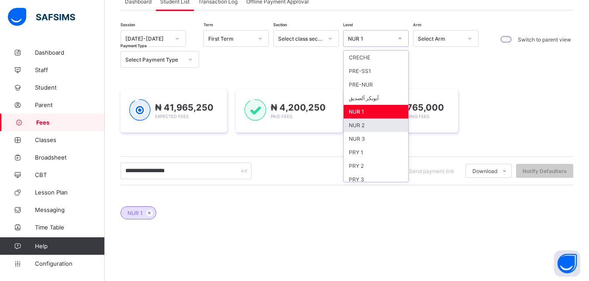
click at [368, 125] on div "NUR 2" at bounding box center [376, 125] width 65 height 14
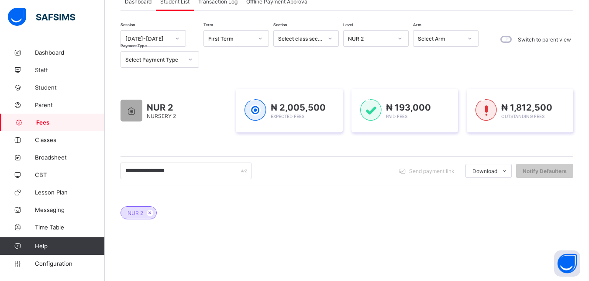
drag, startPoint x: 384, startPoint y: 24, endPoint x: 379, endPoint y: 37, distance: 13.9
click at [379, 37] on div "**********" at bounding box center [347, 202] width 453 height 385
click at [379, 37] on div "NUR 2" at bounding box center [370, 38] width 45 height 7
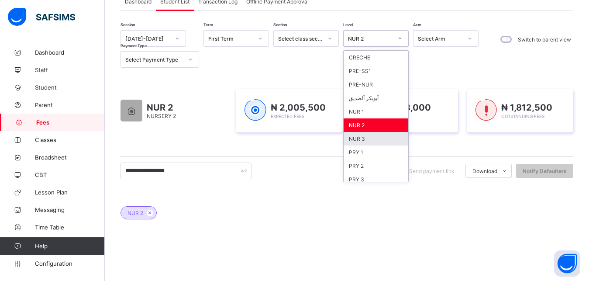
click at [376, 134] on div "NUR 3" at bounding box center [376, 139] width 65 height 14
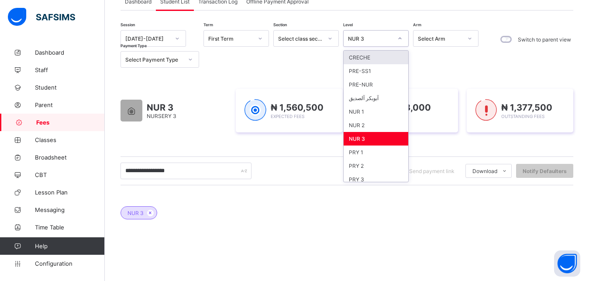
click at [384, 39] on div "NUR 3" at bounding box center [370, 38] width 45 height 7
click at [374, 109] on div "NUR 1" at bounding box center [376, 112] width 65 height 14
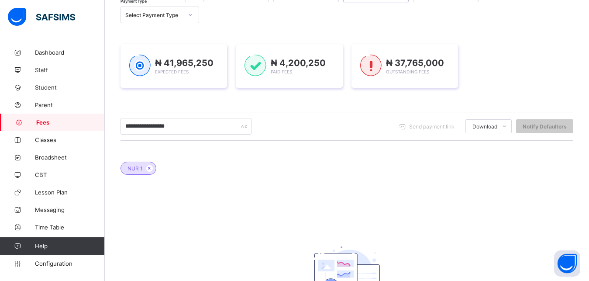
scroll to position [86, 0]
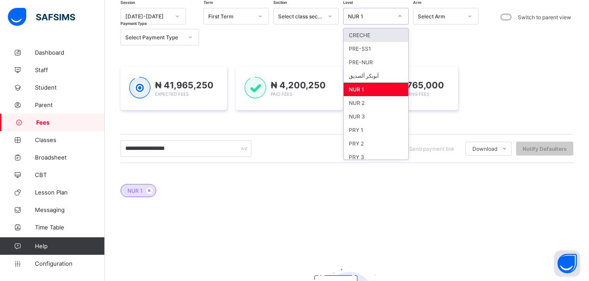
click at [385, 18] on div "NUR 1" at bounding box center [370, 16] width 45 height 7
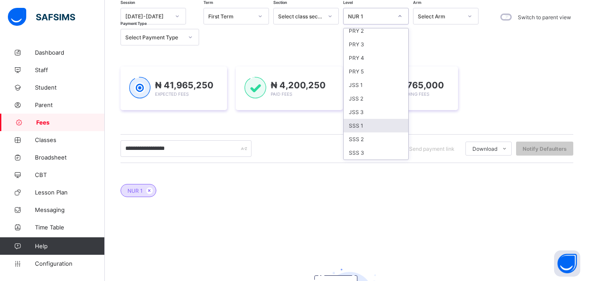
click at [383, 127] on div "SSS 1" at bounding box center [376, 126] width 65 height 14
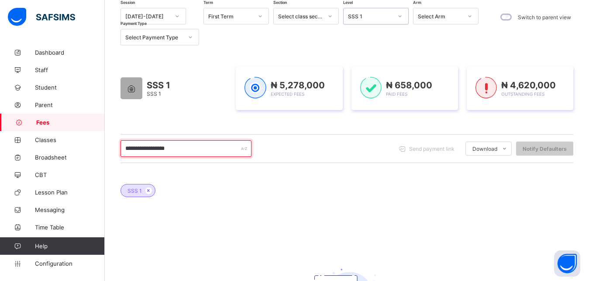
click at [185, 148] on input "**********" at bounding box center [186, 148] width 131 height 17
type input "*"
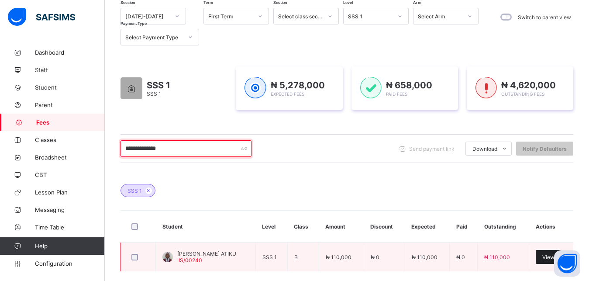
type input "**********"
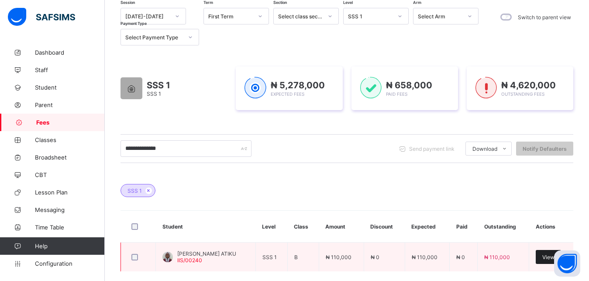
click at [547, 256] on div "View" at bounding box center [548, 257] width 25 height 14
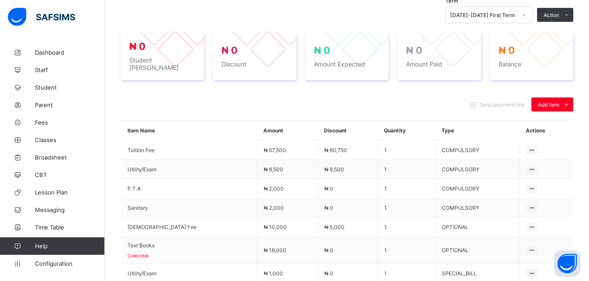
scroll to position [308, 0]
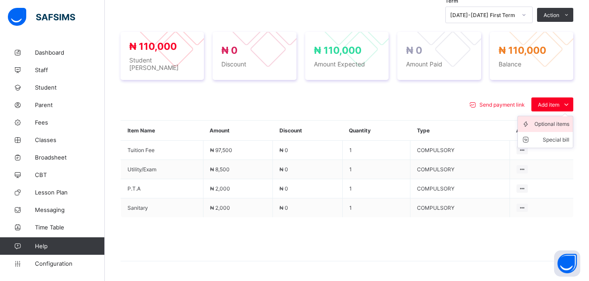
click at [560, 120] on div "Optional items" at bounding box center [552, 124] width 35 height 9
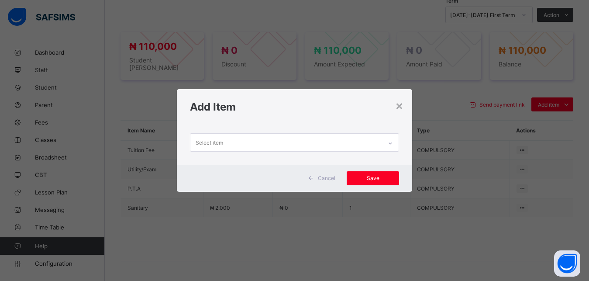
click at [360, 142] on div "Select item" at bounding box center [286, 142] width 192 height 17
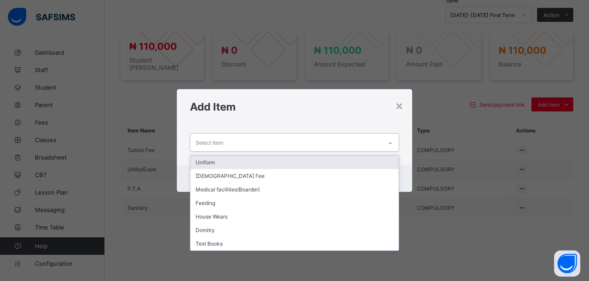
click at [325, 164] on div "Uniform" at bounding box center [294, 163] width 209 height 14
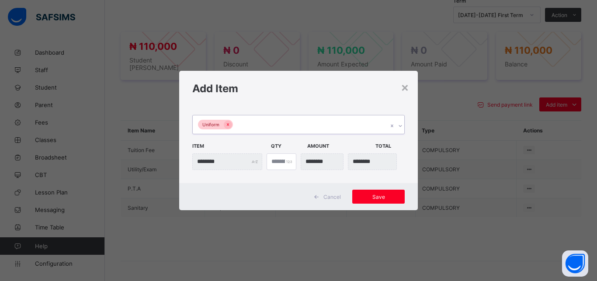
click at [316, 124] on div "Uniform" at bounding box center [290, 124] width 195 height 18
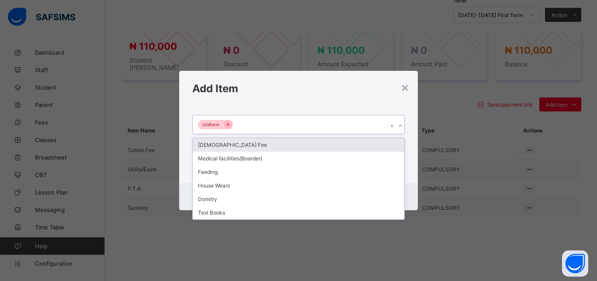
click at [304, 144] on div "[DEMOGRAPHIC_DATA] Fee" at bounding box center [298, 145] width 211 height 14
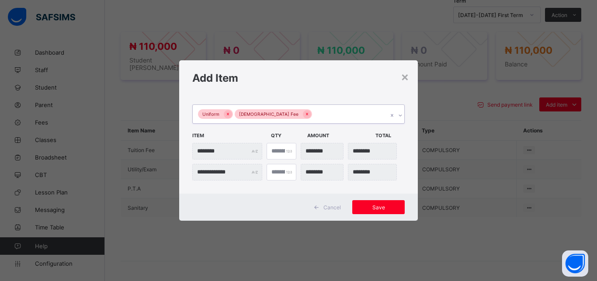
click at [321, 112] on div "Uniform [DEMOGRAPHIC_DATA] Fee" at bounding box center [290, 114] width 195 height 18
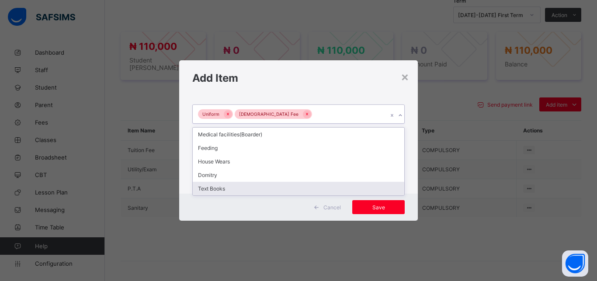
click at [285, 188] on div "Text Books" at bounding box center [298, 189] width 211 height 14
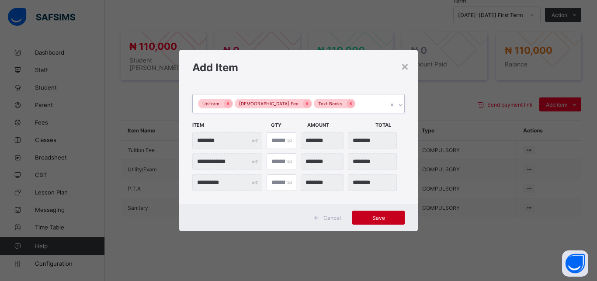
click at [370, 218] on span "Save" at bounding box center [378, 218] width 39 height 7
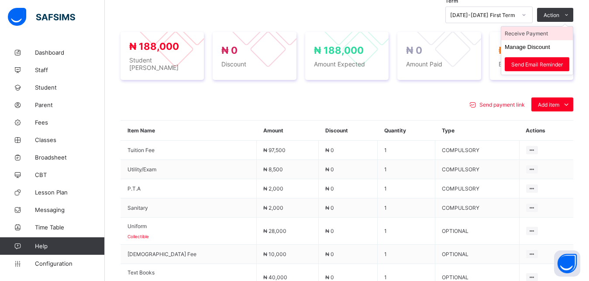
click at [550, 32] on li "Receive Payment" at bounding box center [538, 34] width 72 height 14
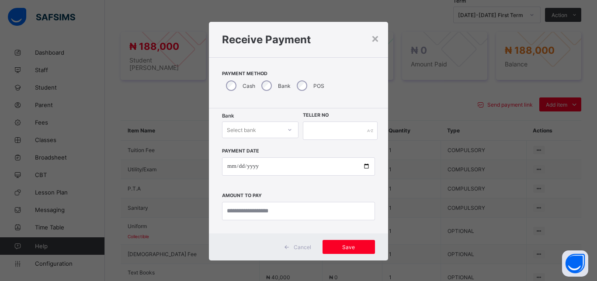
click at [244, 125] on div "Select bank" at bounding box center [241, 129] width 29 height 17
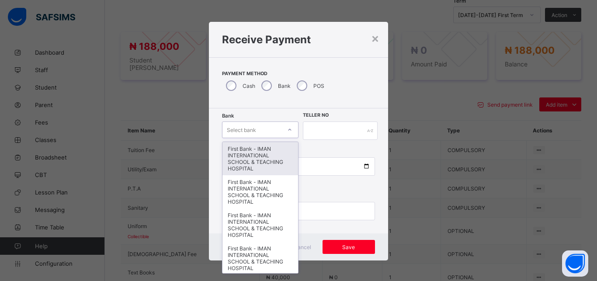
click at [248, 152] on div "First Bank - IMAN INTERNATIONAL SCHOOL & TEACHING HOSPITAL" at bounding box center [260, 158] width 76 height 33
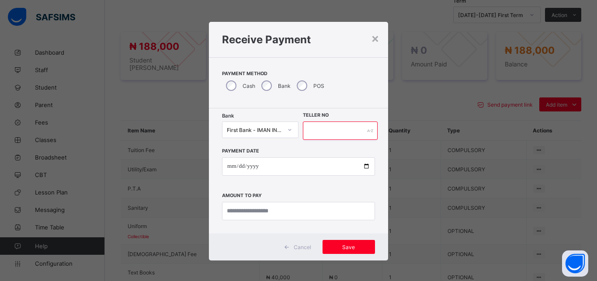
click at [316, 135] on input "text" at bounding box center [340, 130] width 75 height 18
type input "*****"
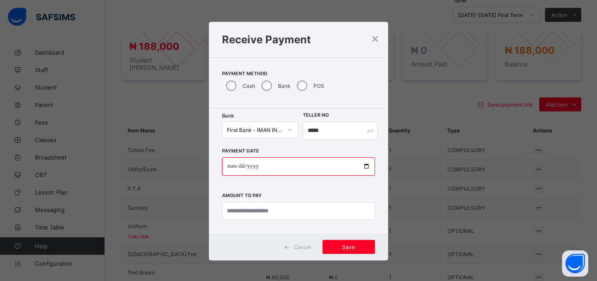
click at [361, 166] on input "date" at bounding box center [298, 166] width 153 height 18
type input "**********"
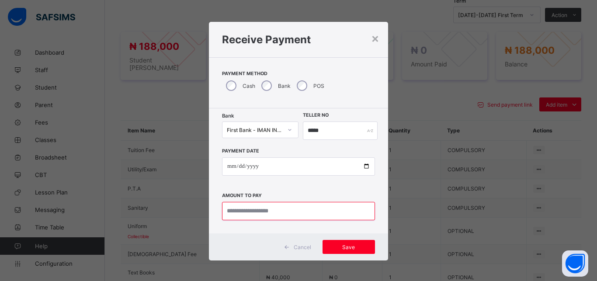
click at [295, 209] on input "currency" at bounding box center [298, 211] width 153 height 18
type input "*********"
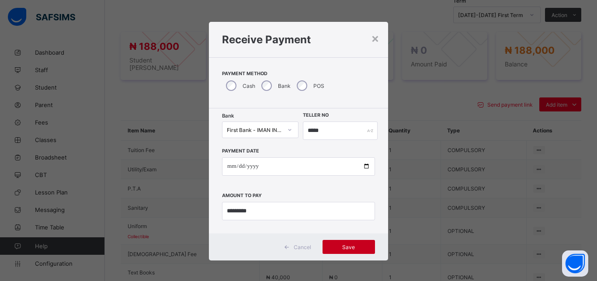
click at [347, 246] on span "Save" at bounding box center [348, 247] width 39 height 7
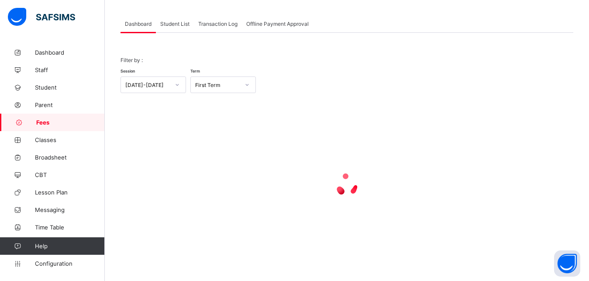
scroll to position [42, 0]
click at [173, 23] on span "Student List" at bounding box center [174, 24] width 29 height 7
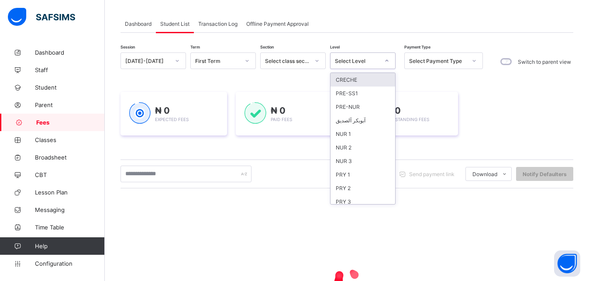
click at [360, 62] on div "Select Level" at bounding box center [357, 61] width 45 height 7
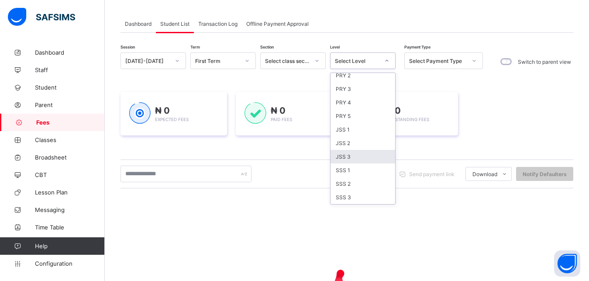
click at [373, 155] on div "JSS 3" at bounding box center [363, 157] width 65 height 14
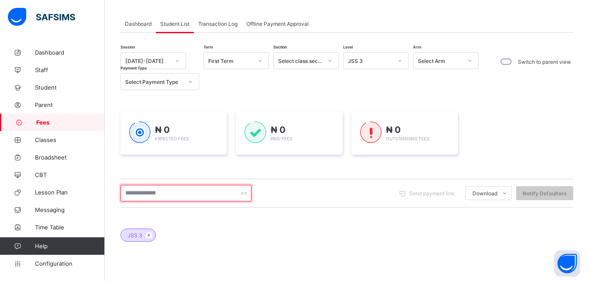
click at [213, 191] on input "text" at bounding box center [186, 193] width 131 height 17
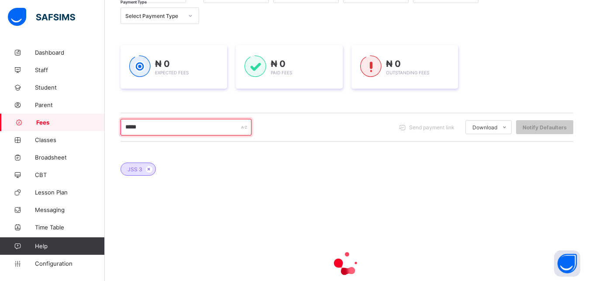
scroll to position [109, 0]
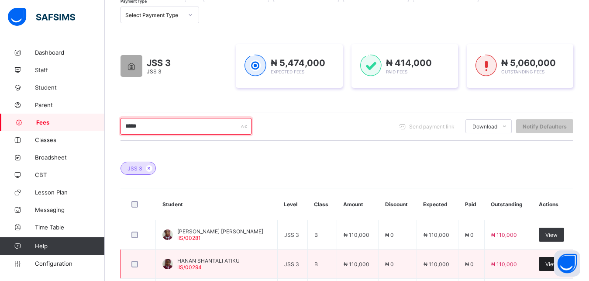
type input "*****"
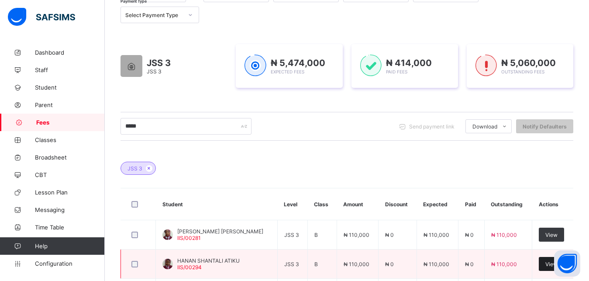
click at [550, 266] on div "View" at bounding box center [551, 264] width 25 height 14
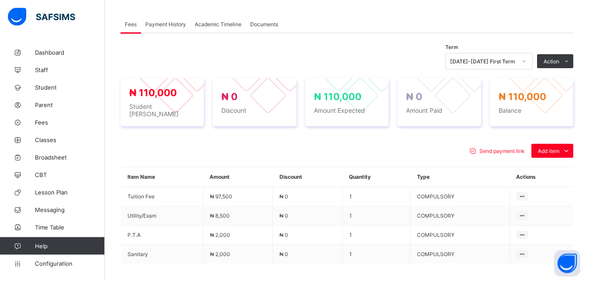
scroll to position [265, 0]
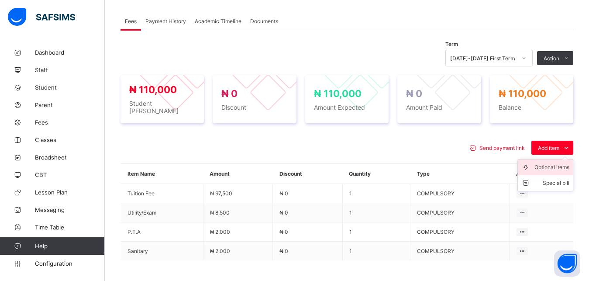
click at [561, 163] on div "Optional items" at bounding box center [552, 167] width 35 height 9
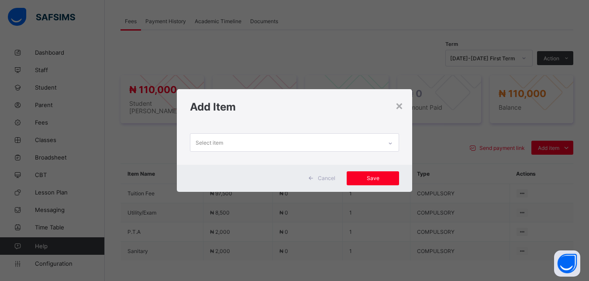
click at [337, 146] on div "Select item" at bounding box center [286, 142] width 192 height 17
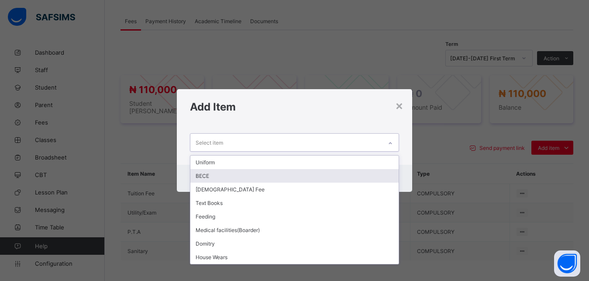
click at [308, 176] on div "BECE" at bounding box center [294, 176] width 209 height 14
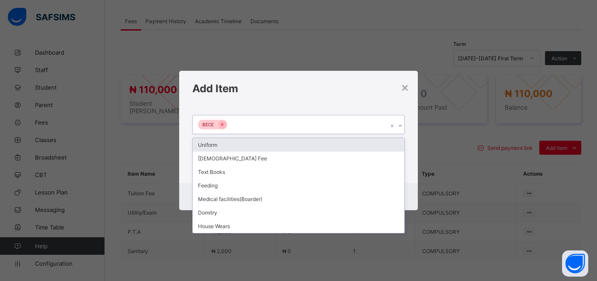
click at [316, 126] on div "BECE" at bounding box center [290, 124] width 195 height 18
click at [298, 146] on div "Uniform" at bounding box center [298, 145] width 211 height 14
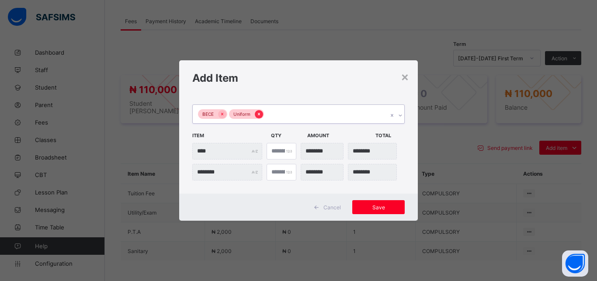
click at [258, 114] on icon at bounding box center [259, 114] width 2 height 3
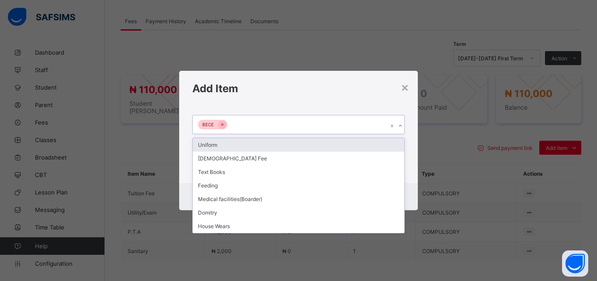
click at [276, 126] on div "BECE" at bounding box center [290, 124] width 195 height 18
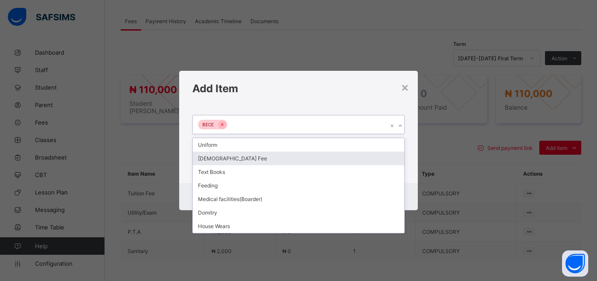
click at [267, 157] on div "[DEMOGRAPHIC_DATA] Fee" at bounding box center [298, 159] width 211 height 14
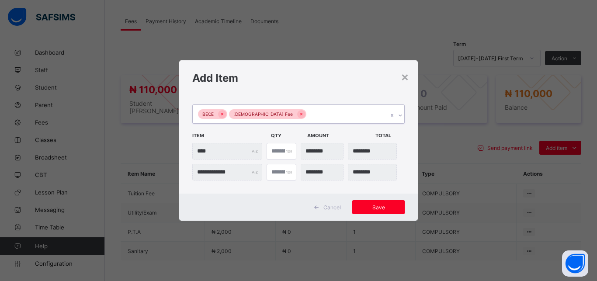
click at [298, 117] on div "BECE Islamiyya Fee" at bounding box center [290, 114] width 195 height 18
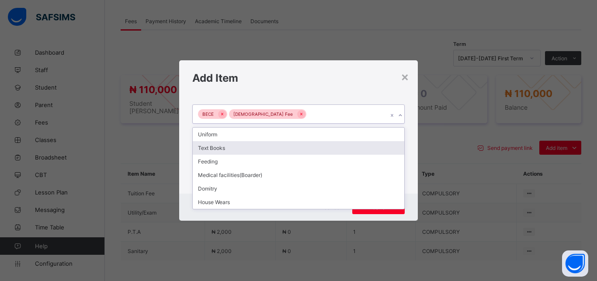
click at [280, 147] on div "Text Books" at bounding box center [298, 148] width 211 height 14
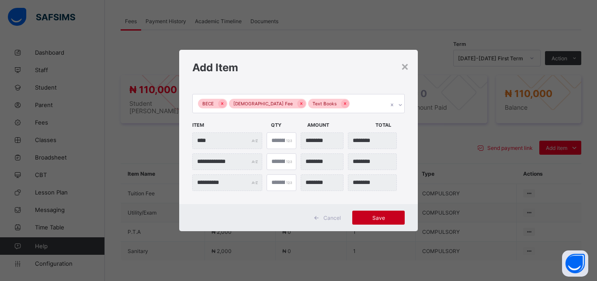
click at [376, 216] on span "Save" at bounding box center [378, 218] width 39 height 7
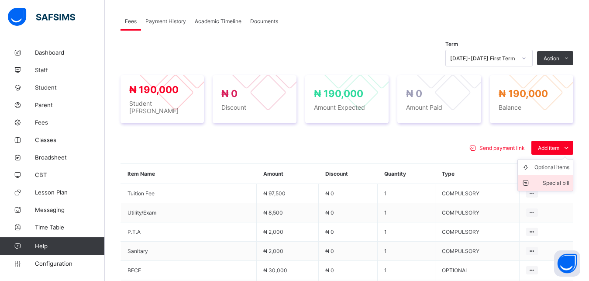
click at [562, 179] on div "Special bill" at bounding box center [552, 183] width 35 height 9
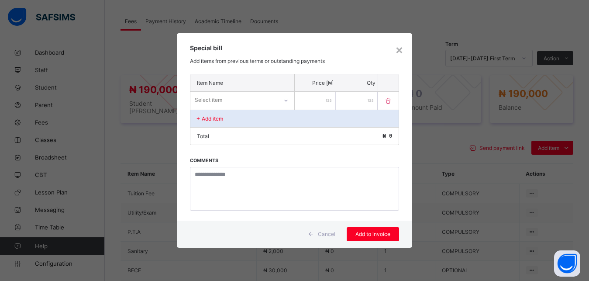
click at [272, 97] on div "Select item" at bounding box center [233, 100] width 87 height 12
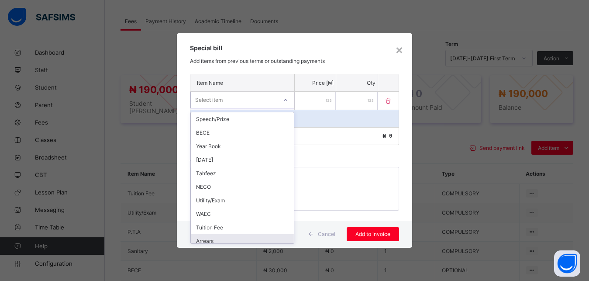
click at [246, 238] on div "Arrears" at bounding box center [242, 241] width 103 height 14
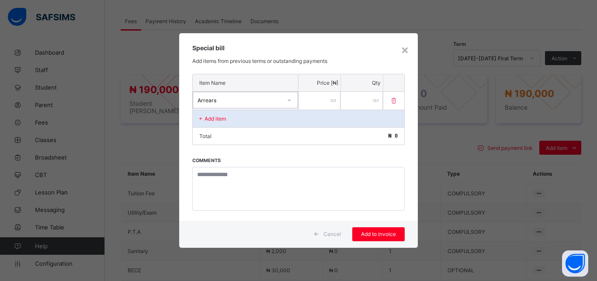
click at [326, 102] on input "number" at bounding box center [319, 101] width 42 height 18
type input "*****"
click at [381, 231] on span "Add to invoice" at bounding box center [378, 234] width 39 height 7
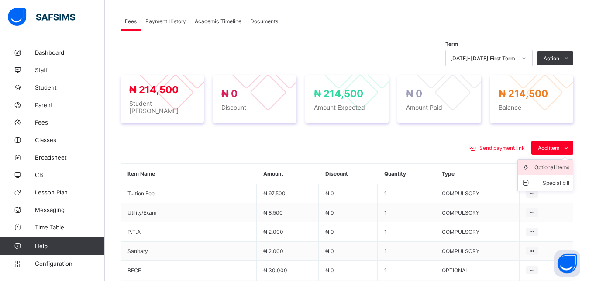
click at [550, 163] on div "Optional items" at bounding box center [552, 167] width 35 height 9
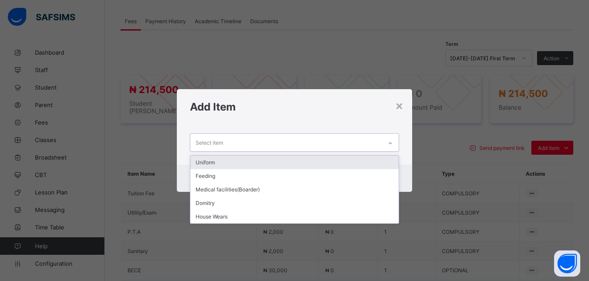
click at [333, 143] on div "Select item" at bounding box center [286, 142] width 192 height 17
click at [301, 163] on div "Uniform" at bounding box center [294, 163] width 209 height 14
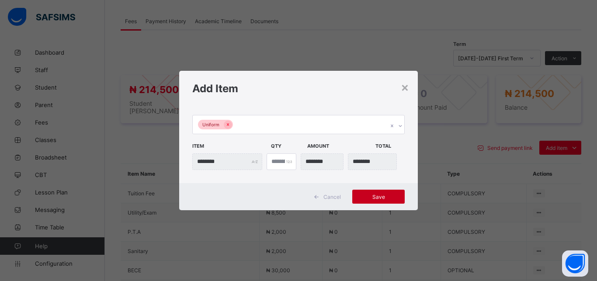
click at [381, 193] on div "Save" at bounding box center [378, 197] width 52 height 14
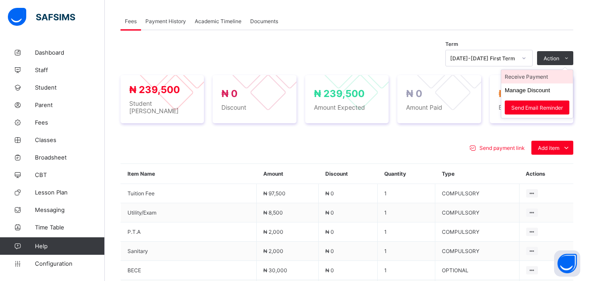
click at [539, 76] on li "Receive Payment" at bounding box center [538, 77] width 72 height 14
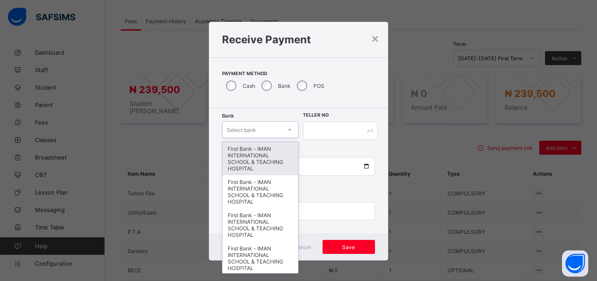
click at [256, 127] on div "Select bank" at bounding box center [251, 130] width 59 height 12
click at [255, 146] on div "First Bank - IMAN INTERNATIONAL SCHOOL & TEACHING HOSPITAL" at bounding box center [260, 158] width 76 height 33
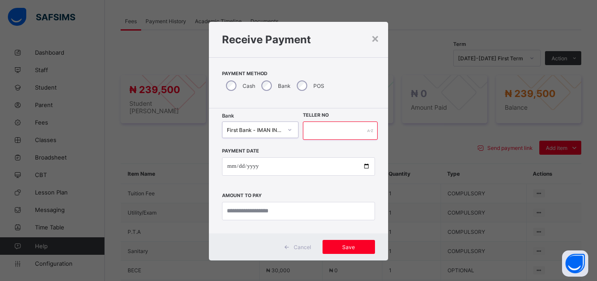
click at [333, 131] on input "text" at bounding box center [340, 130] width 75 height 18
type input "*****"
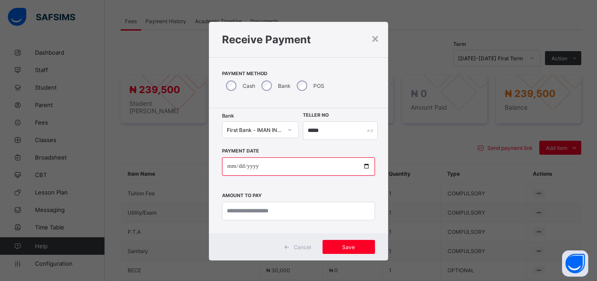
click at [360, 166] on input "date" at bounding box center [298, 166] width 153 height 18
type input "**********"
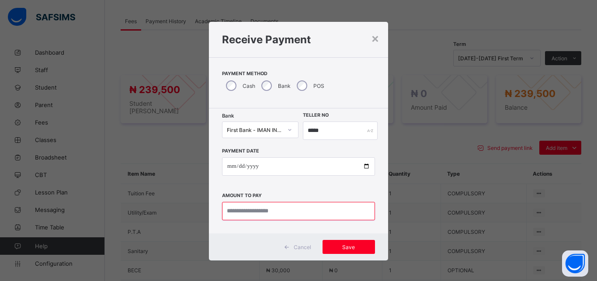
click at [273, 210] on input "currency" at bounding box center [298, 211] width 153 height 18
type input "*********"
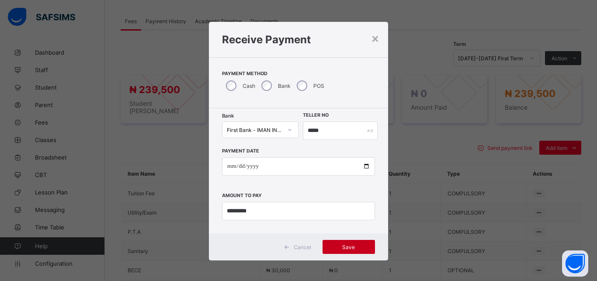
click at [335, 246] on span "Save" at bounding box center [348, 247] width 39 height 7
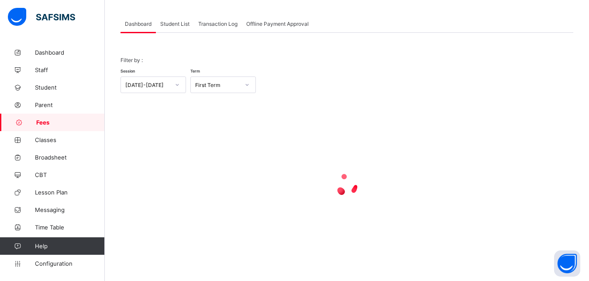
scroll to position [42, 0]
click at [174, 23] on span "Student List" at bounding box center [174, 24] width 29 height 7
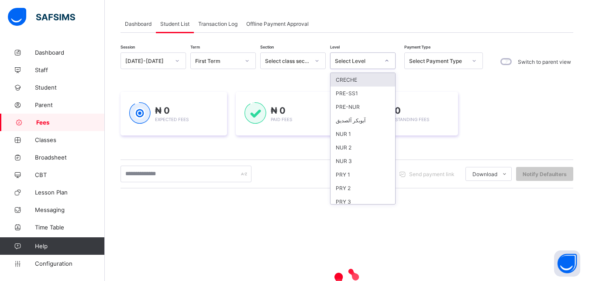
click at [361, 61] on div "Select Level" at bounding box center [357, 61] width 45 height 7
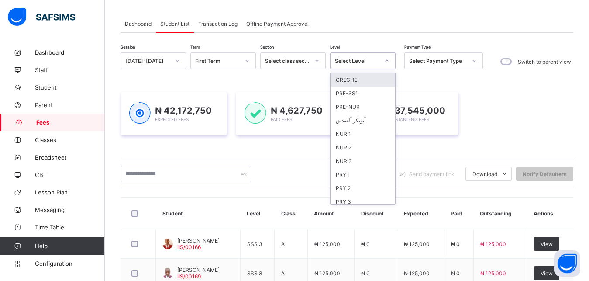
scroll to position [113, 0]
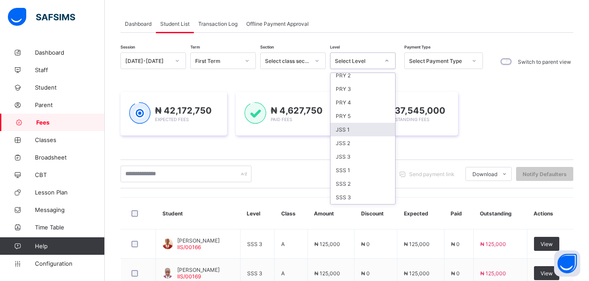
click at [367, 127] on div "JSS 1" at bounding box center [363, 130] width 65 height 14
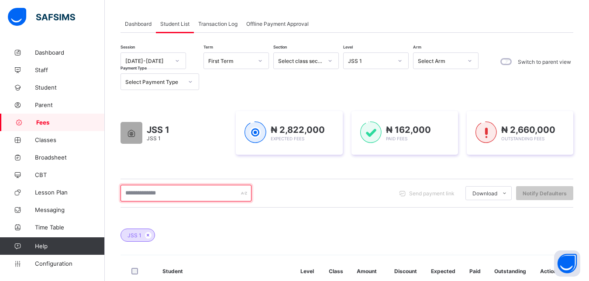
click at [185, 192] on input "text" at bounding box center [186, 193] width 131 height 17
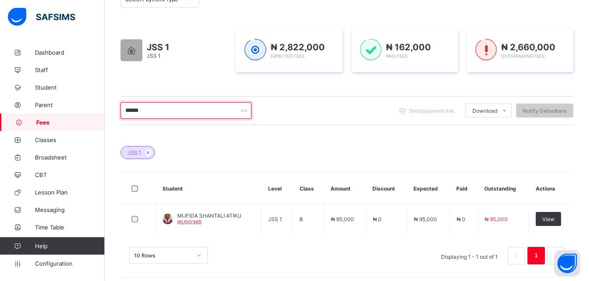
scroll to position [130, 0]
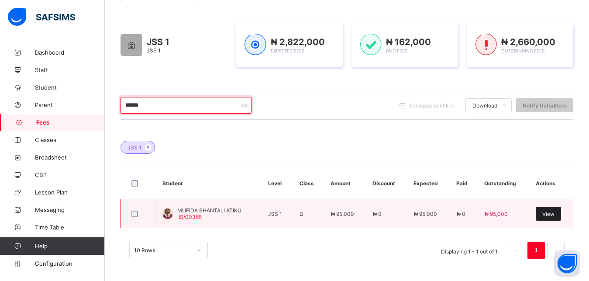
type input "******"
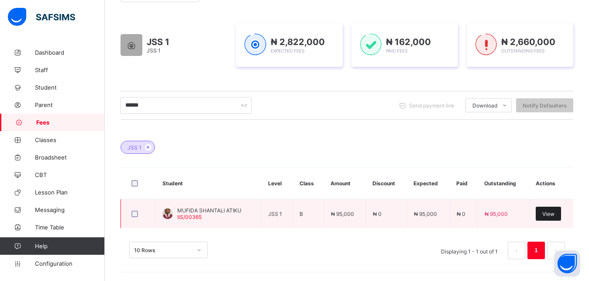
click at [550, 214] on span "View" at bounding box center [549, 214] width 12 height 7
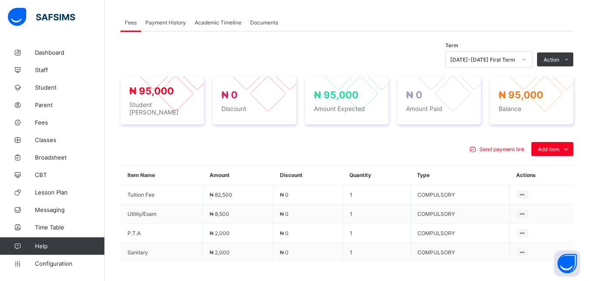
scroll to position [286, 0]
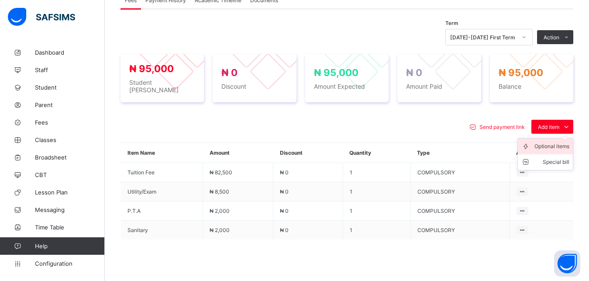
click at [554, 145] on div "Optional items" at bounding box center [552, 146] width 35 height 9
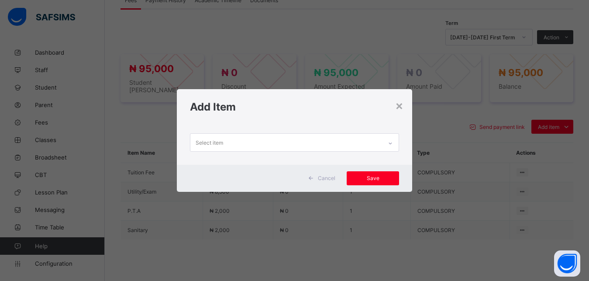
click at [322, 144] on div "Select item" at bounding box center [286, 142] width 192 height 17
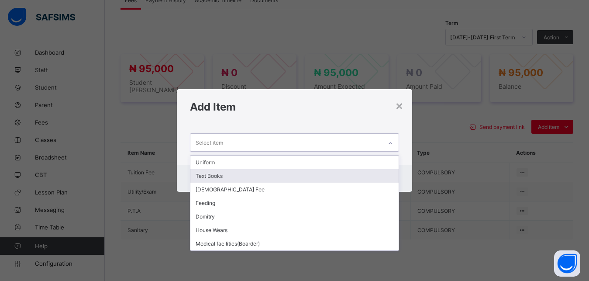
click at [280, 175] on div "Text Books" at bounding box center [294, 176] width 209 height 14
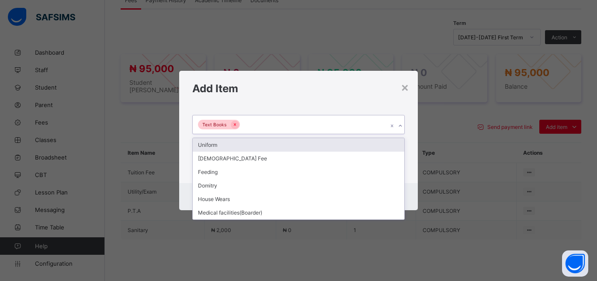
click at [294, 125] on div "Text Books" at bounding box center [290, 124] width 195 height 18
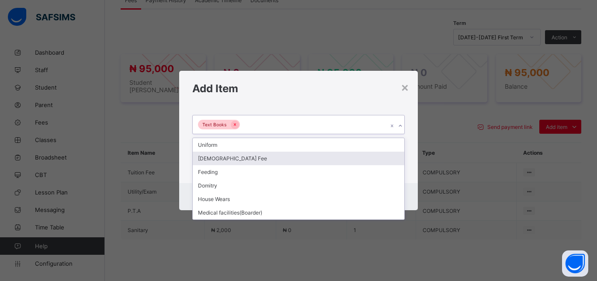
click at [282, 157] on div "[DEMOGRAPHIC_DATA] Fee" at bounding box center [298, 159] width 211 height 14
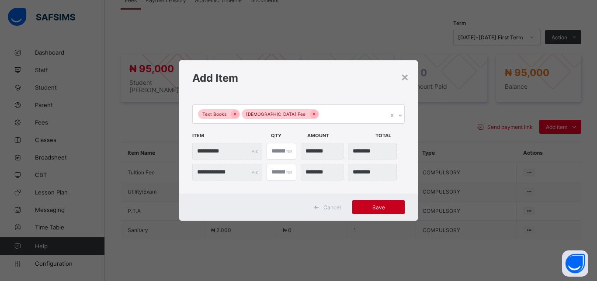
click at [379, 205] on span "Save" at bounding box center [378, 207] width 39 height 7
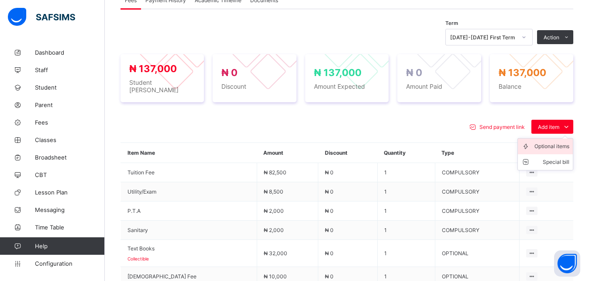
click at [551, 142] on div "Optional items" at bounding box center [552, 146] width 35 height 9
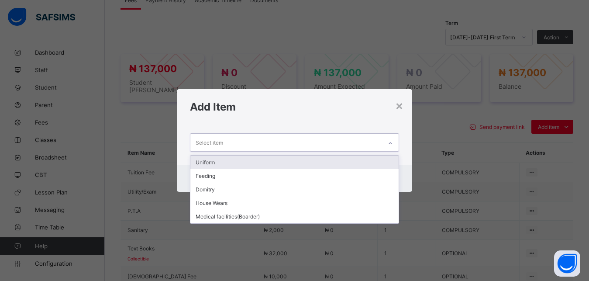
click at [349, 143] on div "Select item" at bounding box center [286, 142] width 192 height 17
click at [315, 161] on div "Uniform" at bounding box center [294, 163] width 209 height 14
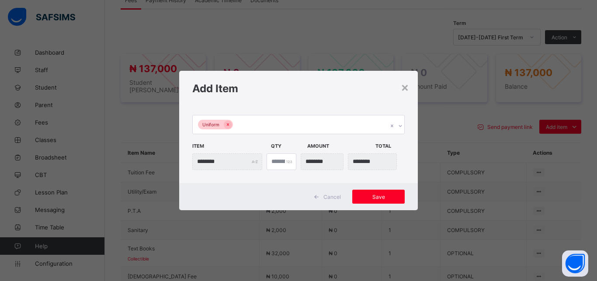
click at [287, 160] on div "*" at bounding box center [281, 161] width 30 height 17
click at [379, 194] on span "Save" at bounding box center [378, 197] width 39 height 7
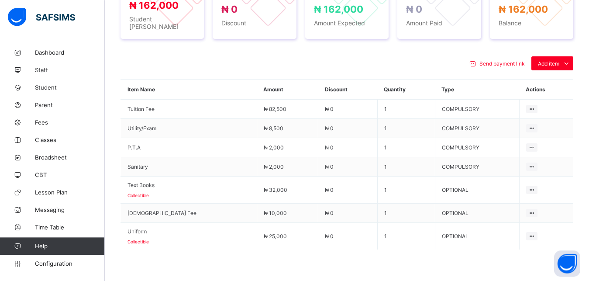
scroll to position [353, 0]
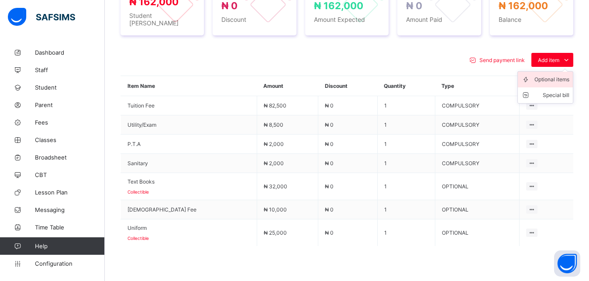
click at [557, 75] on div "Optional items" at bounding box center [552, 79] width 35 height 9
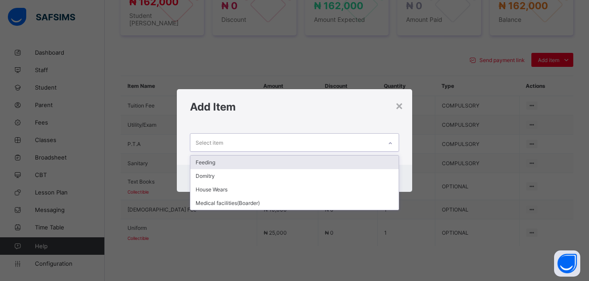
click at [325, 139] on div "Select item" at bounding box center [286, 142] width 192 height 17
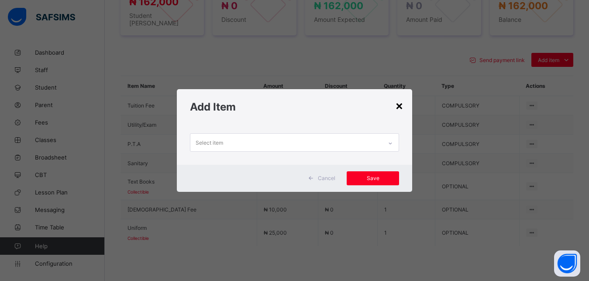
click at [402, 105] on div "×" at bounding box center [399, 105] width 8 height 15
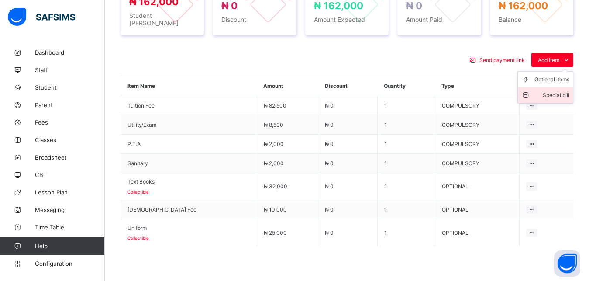
click at [560, 91] on div "Special bill" at bounding box center [552, 95] width 35 height 9
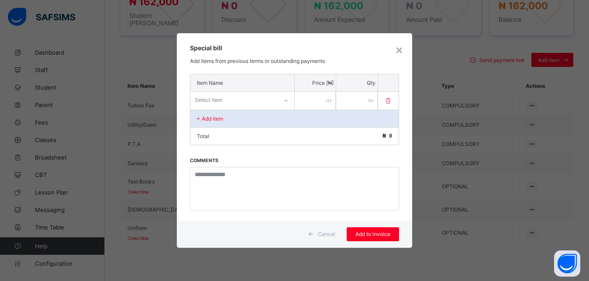
click at [247, 99] on div "Select item" at bounding box center [233, 100] width 87 height 12
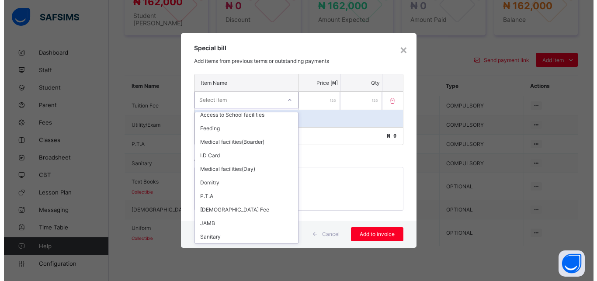
scroll to position [120, 0]
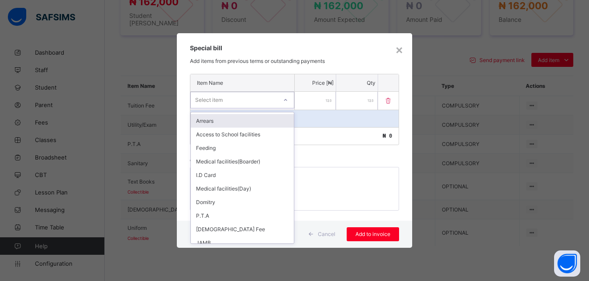
click at [258, 118] on div "Arrears" at bounding box center [242, 121] width 103 height 14
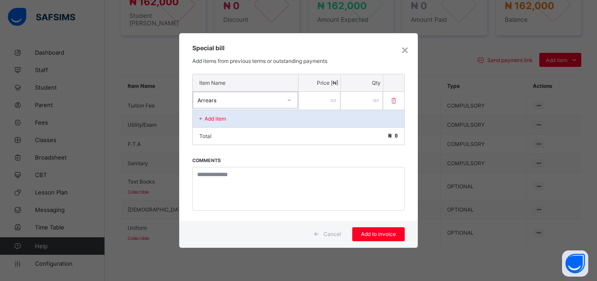
click at [316, 101] on input "number" at bounding box center [319, 101] width 42 height 18
type input "*****"
click at [382, 228] on div "Add to invoice" at bounding box center [378, 234] width 52 height 14
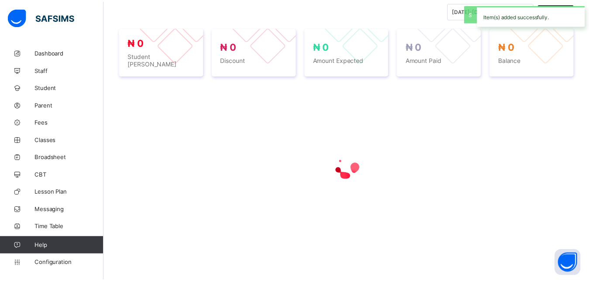
scroll to position [308, 0]
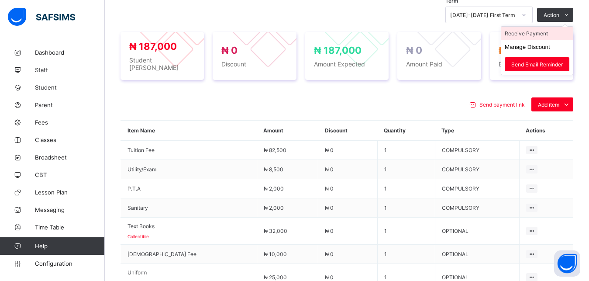
click at [549, 35] on li "Receive Payment" at bounding box center [538, 34] width 72 height 14
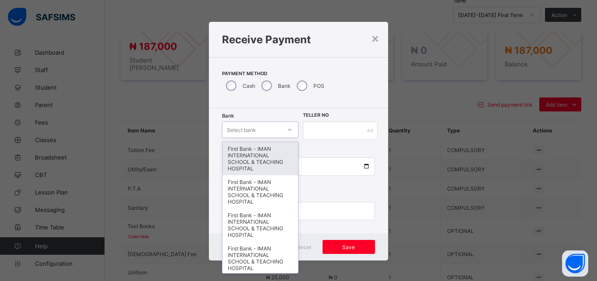
click at [258, 127] on div "Select bank" at bounding box center [251, 130] width 59 height 12
click at [251, 150] on div "First Bank - IMAN INTERNATIONAL SCHOOL & TEACHING HOSPITAL" at bounding box center [260, 158] width 76 height 33
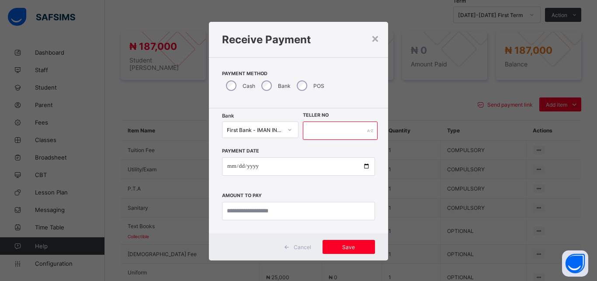
click at [339, 131] on input "text" at bounding box center [340, 130] width 75 height 18
type input "*****"
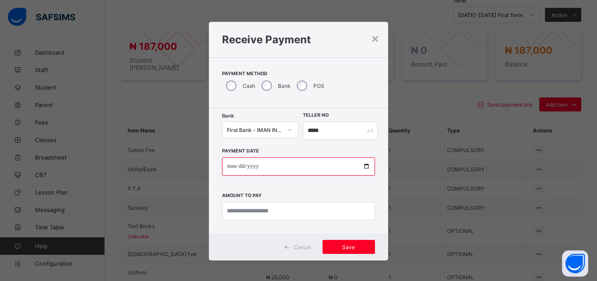
click at [361, 165] on input "date" at bounding box center [298, 166] width 153 height 18
type input "**********"
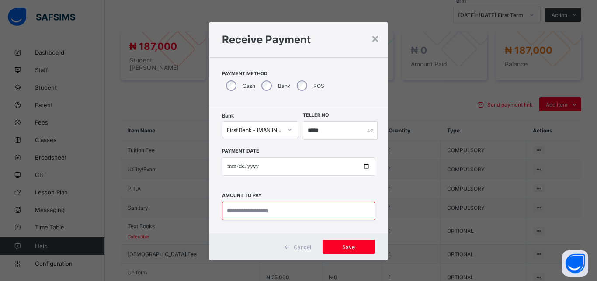
click at [295, 210] on input "currency" at bounding box center [298, 211] width 153 height 18
type input "*********"
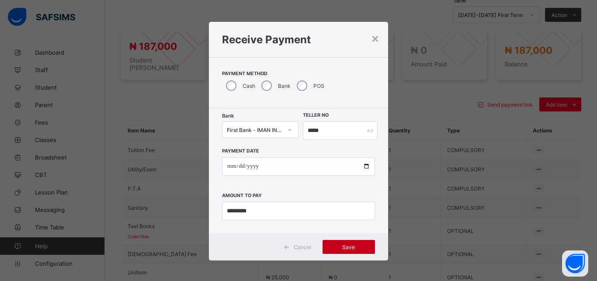
click at [345, 245] on span "Save" at bounding box center [348, 247] width 39 height 7
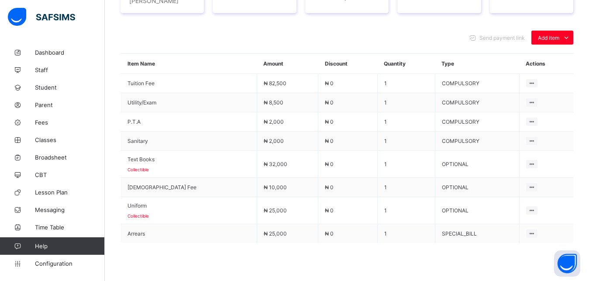
scroll to position [397, 0]
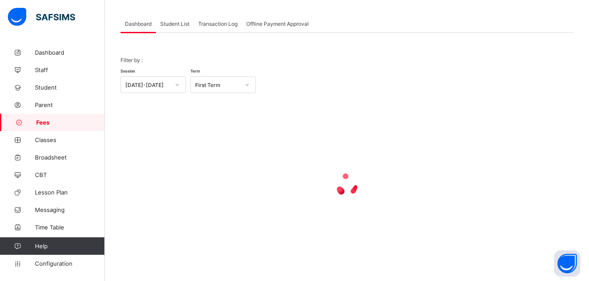
scroll to position [42, 0]
click at [176, 22] on span "Student List" at bounding box center [174, 24] width 29 height 7
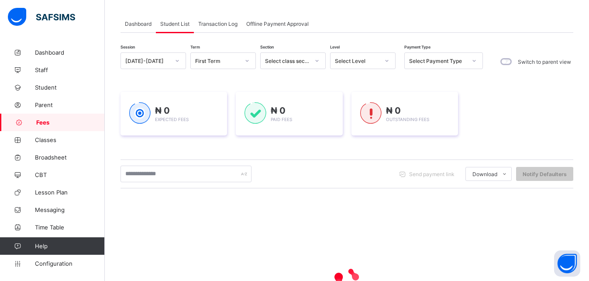
click at [347, 58] on div "Select Level" at bounding box center [357, 61] width 45 height 7
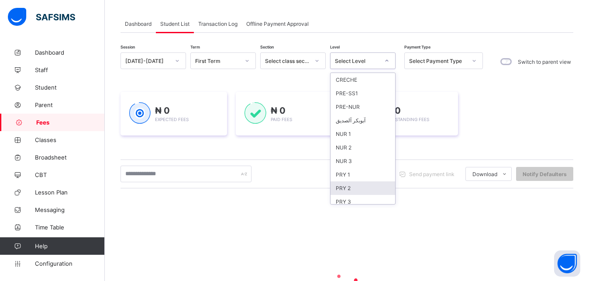
click at [339, 187] on div "PRY 2" at bounding box center [363, 188] width 65 height 14
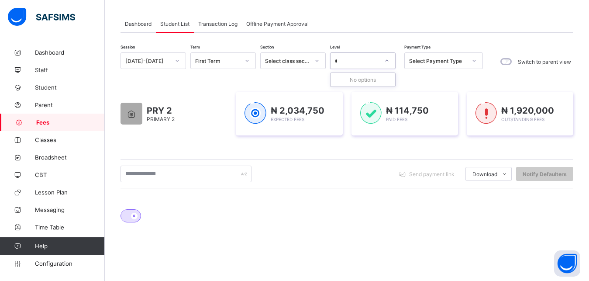
type input "*"
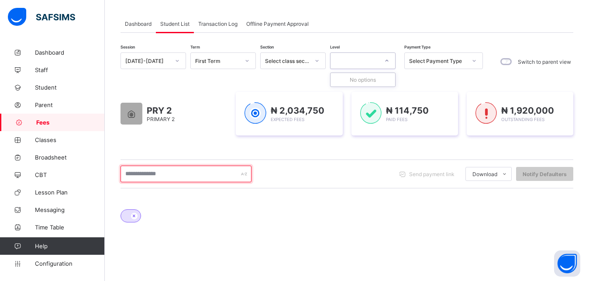
click at [194, 176] on input "text" at bounding box center [186, 174] width 131 height 17
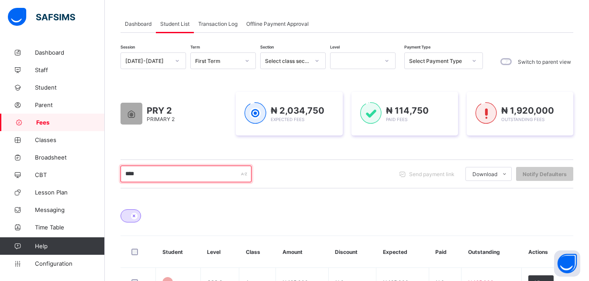
type input "*****"
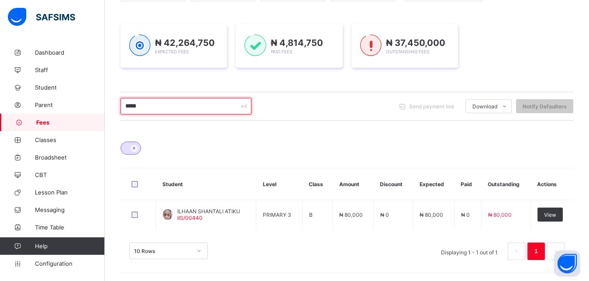
scroll to position [111, 0]
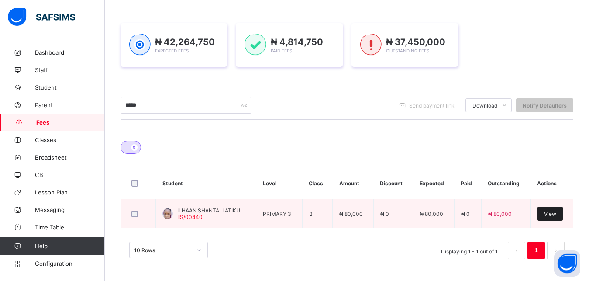
click at [557, 216] on span "View" at bounding box center [550, 214] width 12 height 7
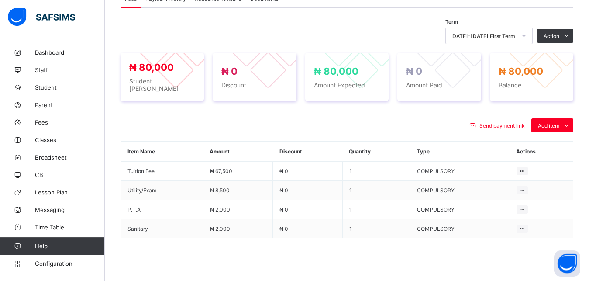
scroll to position [289, 0]
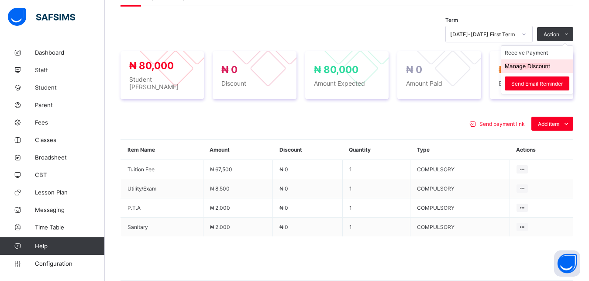
click at [550, 66] on button "Manage Discount" at bounding box center [527, 66] width 45 height 7
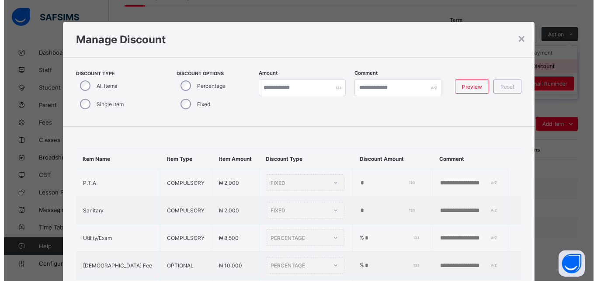
scroll to position [45, 0]
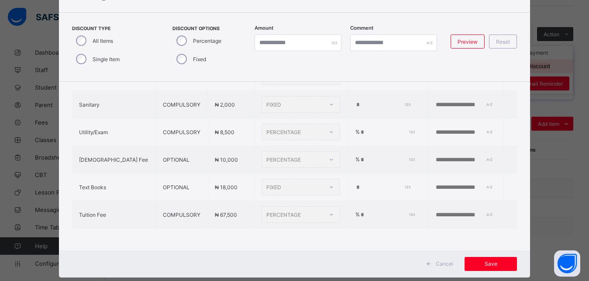
type input "*"
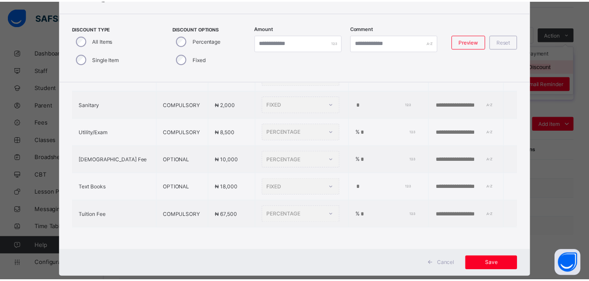
scroll to position [13, 0]
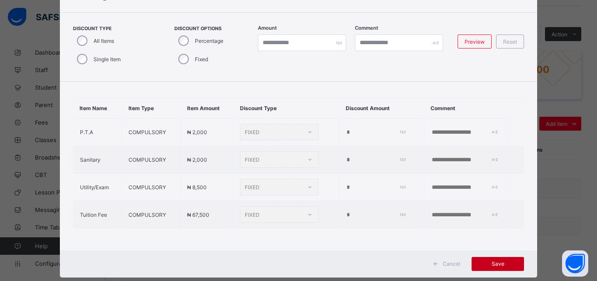
click at [495, 263] on span "Save" at bounding box center [497, 263] width 39 height 7
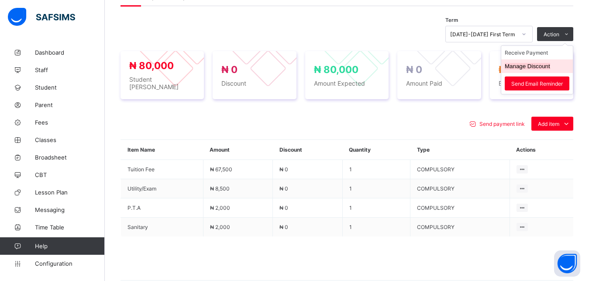
click at [543, 66] on button "Manage Discount" at bounding box center [527, 66] width 45 height 7
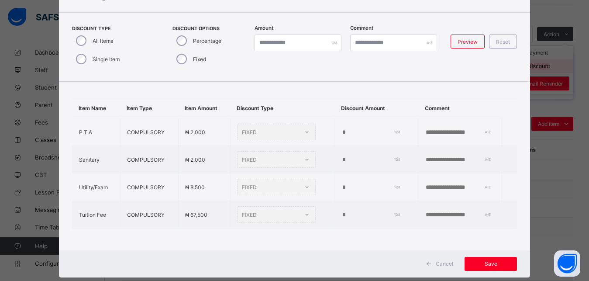
scroll to position [45, 0]
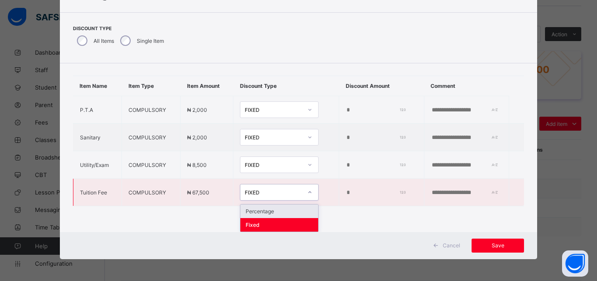
click at [259, 195] on div "FIXED" at bounding box center [279, 192] width 79 height 17
click at [266, 211] on div "Percentage" at bounding box center [279, 211] width 78 height 14
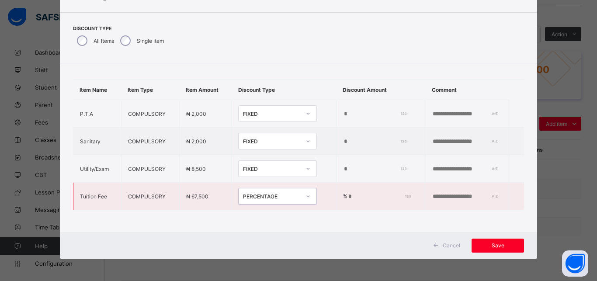
click at [347, 193] on input "*" at bounding box center [377, 196] width 61 height 7
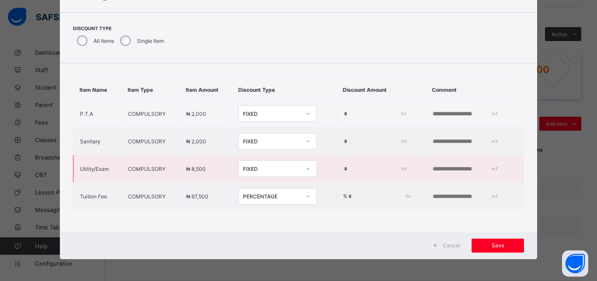
type input "***"
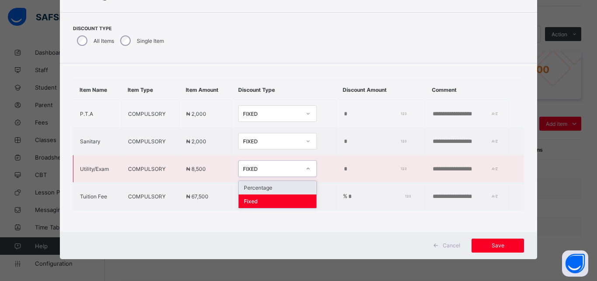
click at [272, 165] on div "FIXED" at bounding box center [269, 169] width 61 height 12
click at [273, 181] on div "Percentage" at bounding box center [278, 188] width 78 height 14
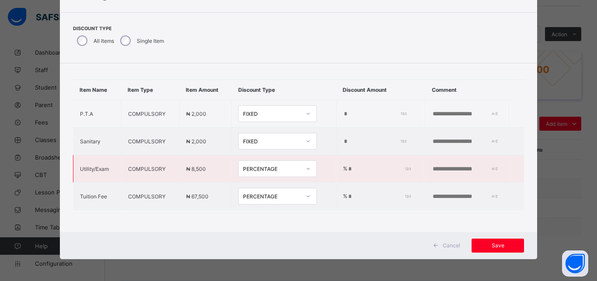
click at [348, 166] on input "*" at bounding box center [377, 169] width 61 height 7
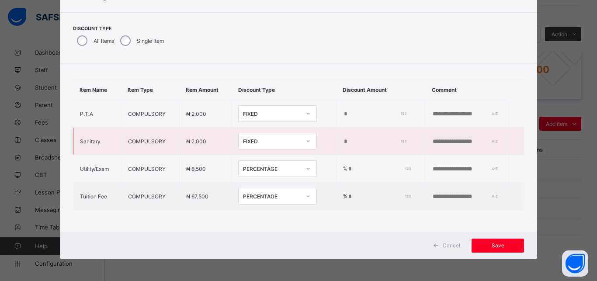
type input "***"
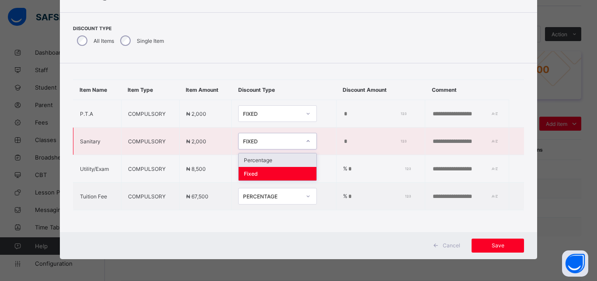
click at [262, 135] on div "FIXED" at bounding box center [269, 141] width 61 height 12
click at [271, 155] on div "Percentage" at bounding box center [278, 160] width 78 height 14
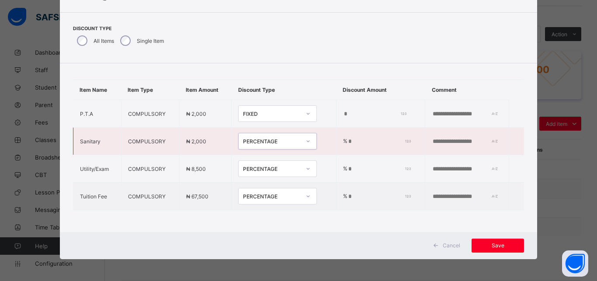
click at [347, 138] on input "*" at bounding box center [377, 141] width 61 height 7
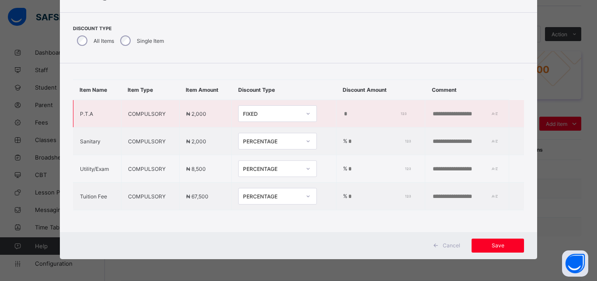
type input "***"
click at [269, 111] on div "FIXED" at bounding box center [272, 114] width 58 height 7
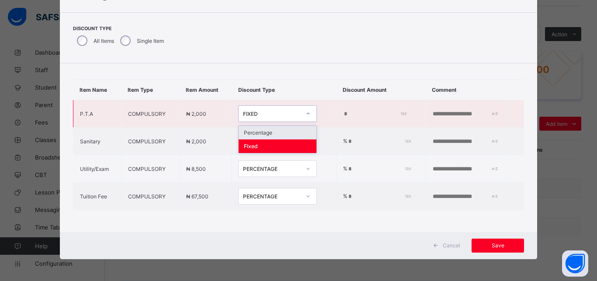
click at [270, 126] on div "Percentage" at bounding box center [278, 133] width 78 height 14
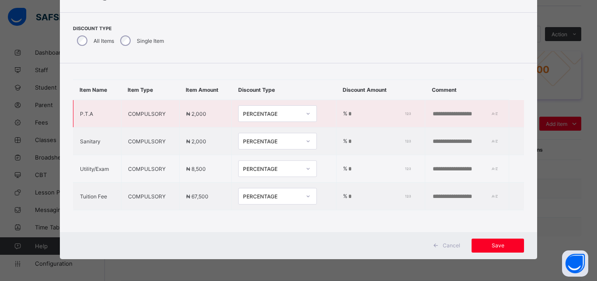
click at [347, 111] on input "*" at bounding box center [377, 114] width 61 height 7
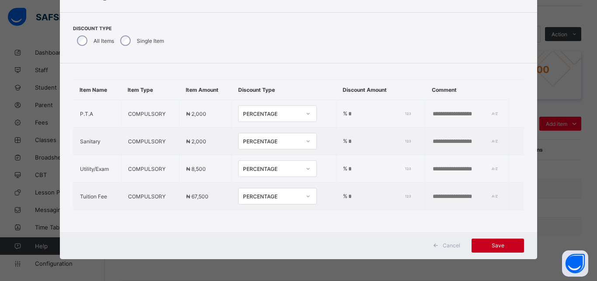
type input "***"
click at [494, 242] on span "Save" at bounding box center [497, 245] width 39 height 7
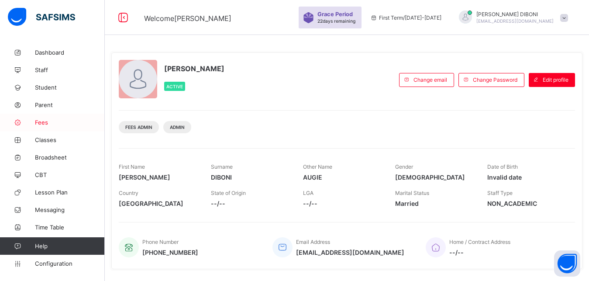
click at [40, 122] on span "Fees" at bounding box center [70, 122] width 70 height 7
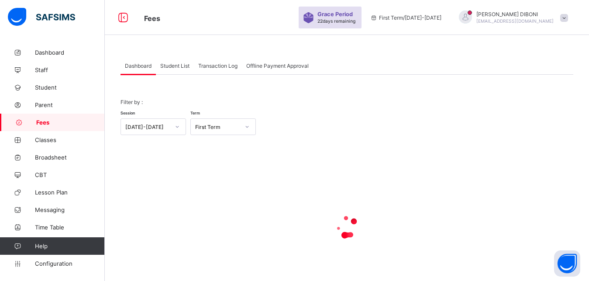
click at [176, 65] on span "Student List" at bounding box center [174, 65] width 29 height 7
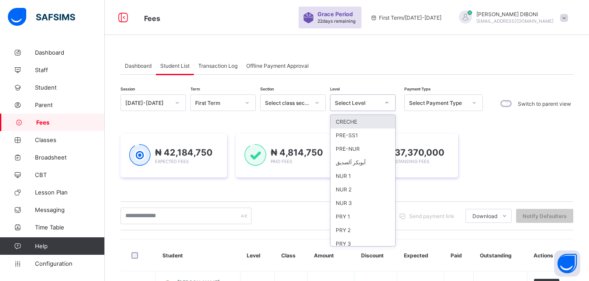
click at [349, 106] on div "Select Level" at bounding box center [357, 103] width 45 height 7
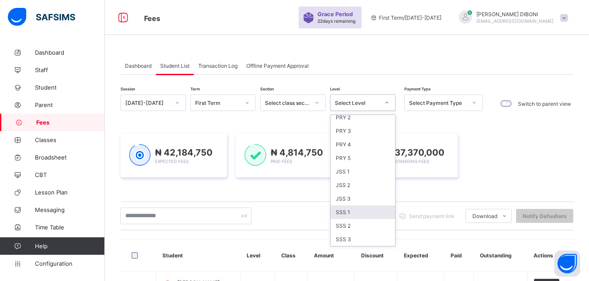
click at [362, 211] on div "SSS 1" at bounding box center [363, 212] width 65 height 14
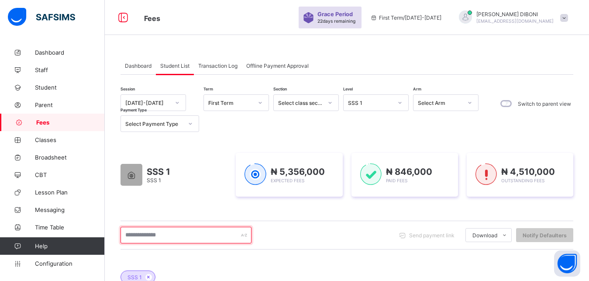
click at [212, 236] on input "text" at bounding box center [186, 235] width 131 height 17
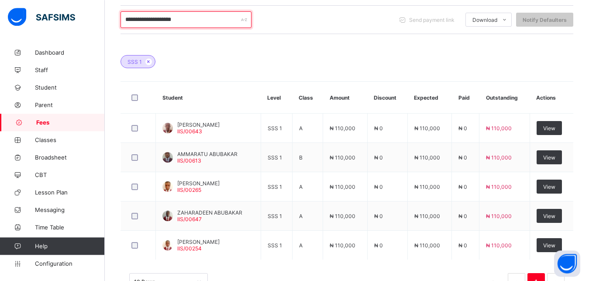
scroll to position [223, 0]
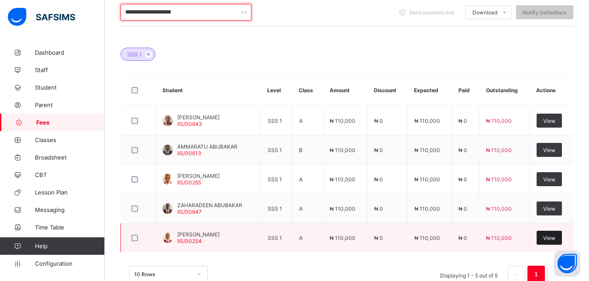
type input "**********"
click at [556, 235] on span "View" at bounding box center [549, 238] width 12 height 7
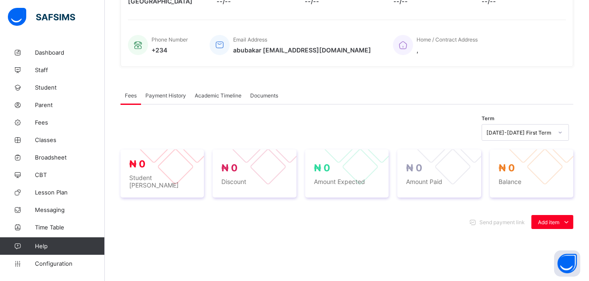
scroll to position [304, 0]
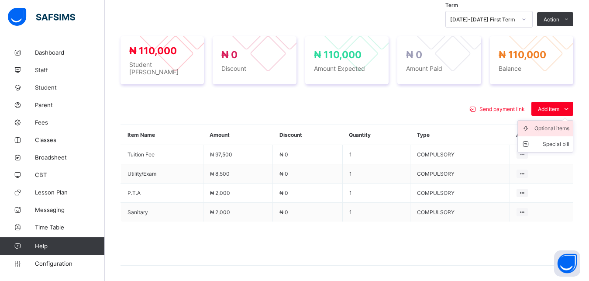
click at [554, 125] on div "Optional items" at bounding box center [552, 128] width 35 height 9
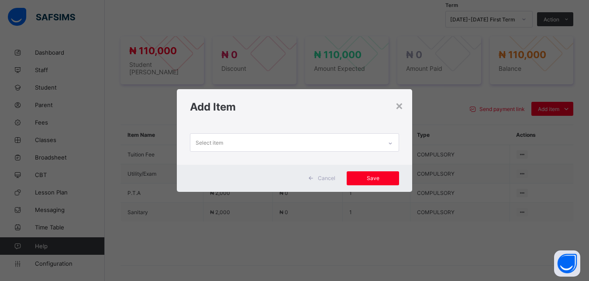
click at [361, 141] on div "Select item" at bounding box center [286, 142] width 192 height 17
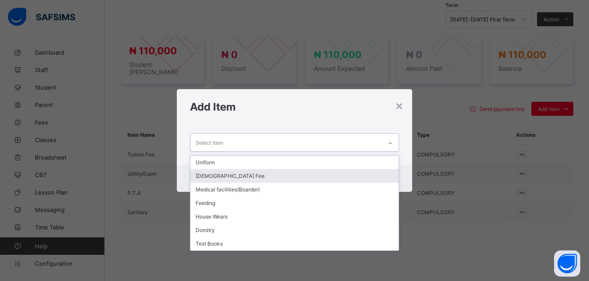
click at [312, 175] on div "[DEMOGRAPHIC_DATA] Fee" at bounding box center [294, 176] width 209 height 14
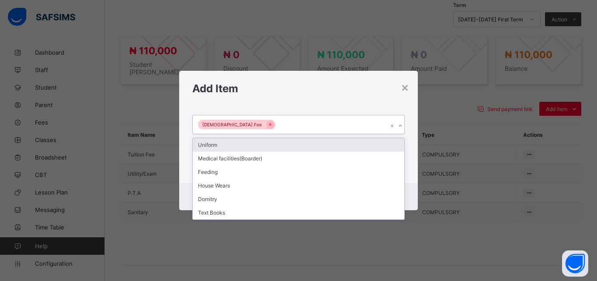
click at [294, 125] on div "[DEMOGRAPHIC_DATA] Fee" at bounding box center [290, 124] width 195 height 18
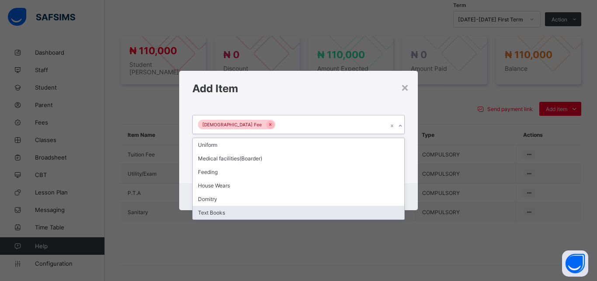
click at [263, 214] on div "Text Books" at bounding box center [298, 213] width 211 height 14
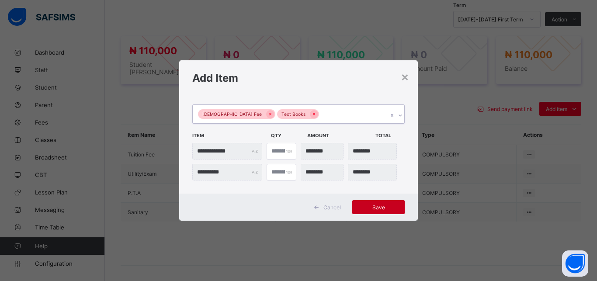
click at [382, 207] on span "Save" at bounding box center [378, 207] width 39 height 7
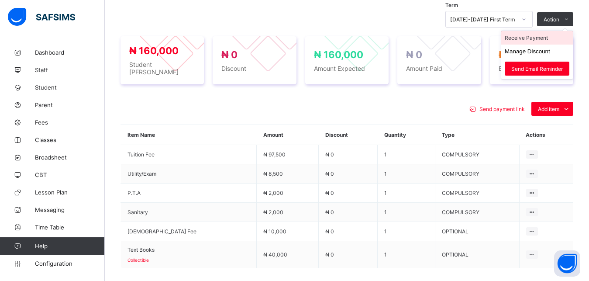
click at [555, 39] on li "Receive Payment" at bounding box center [538, 38] width 72 height 14
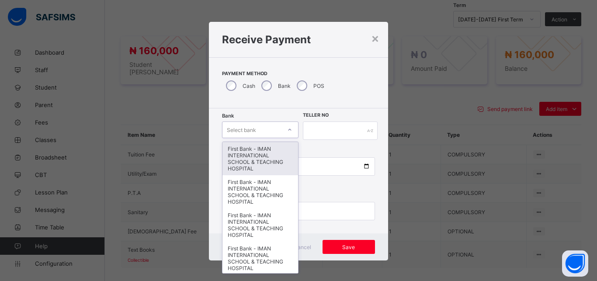
click at [257, 128] on div "Select bank" at bounding box center [251, 130] width 59 height 12
click at [250, 152] on div "First Bank - IMAN INTERNATIONAL SCHOOL & TEACHING HOSPITAL" at bounding box center [260, 158] width 76 height 33
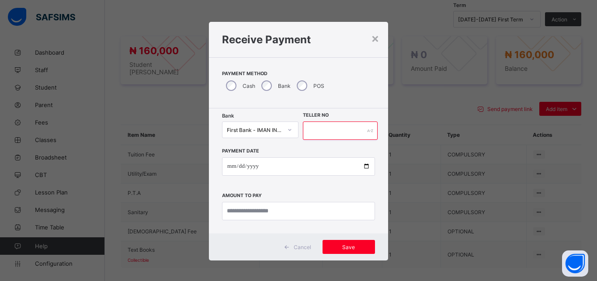
click at [327, 131] on input "text" at bounding box center [340, 130] width 75 height 18
type input "*****"
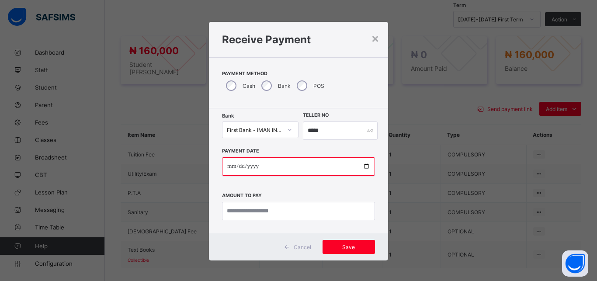
click at [360, 165] on input "date" at bounding box center [298, 166] width 153 height 18
type input "**********"
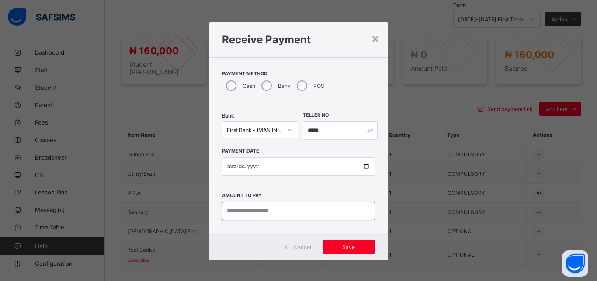
click at [280, 215] on input "currency" at bounding box center [298, 211] width 153 height 18
type input "*********"
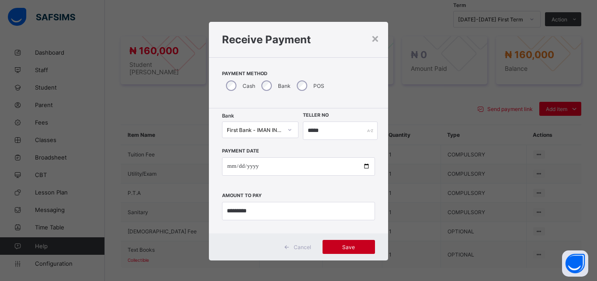
click at [342, 249] on span "Save" at bounding box center [348, 247] width 39 height 7
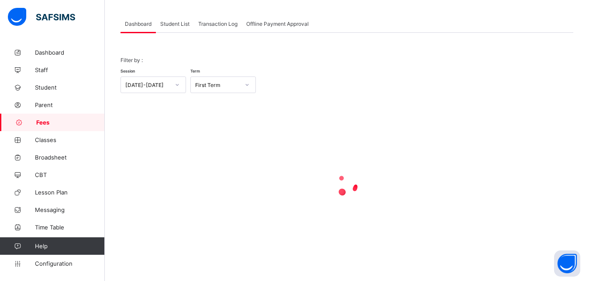
scroll to position [42, 0]
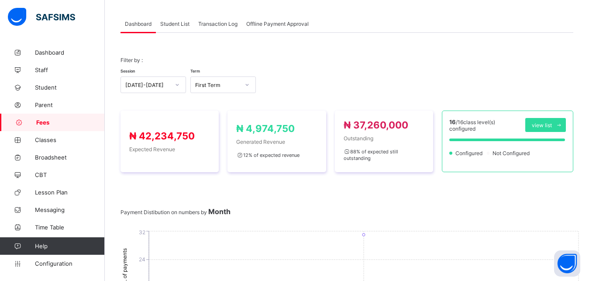
click at [170, 24] on span "Student List" at bounding box center [174, 24] width 29 height 7
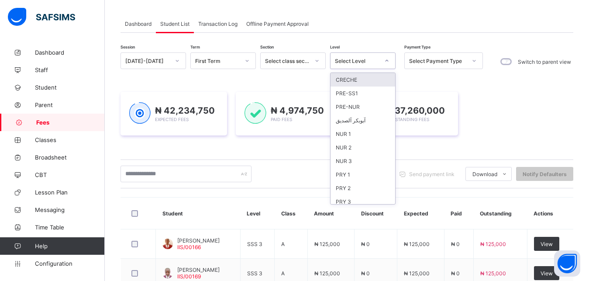
click at [351, 62] on div "Select Level" at bounding box center [357, 61] width 45 height 7
click at [365, 204] on div "PRY 3" at bounding box center [363, 202] width 65 height 14
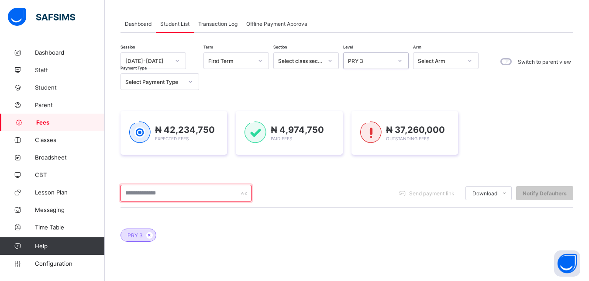
click at [186, 199] on input "text" at bounding box center [186, 193] width 131 height 17
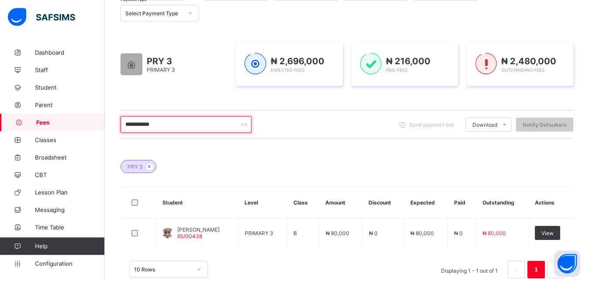
scroll to position [130, 0]
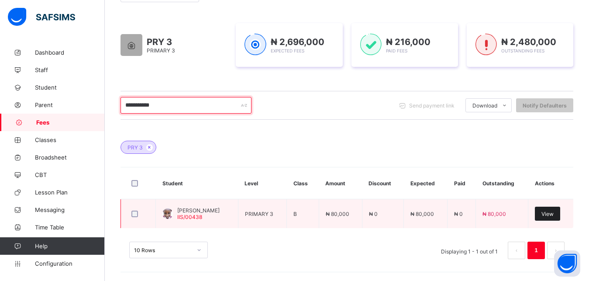
type input "**********"
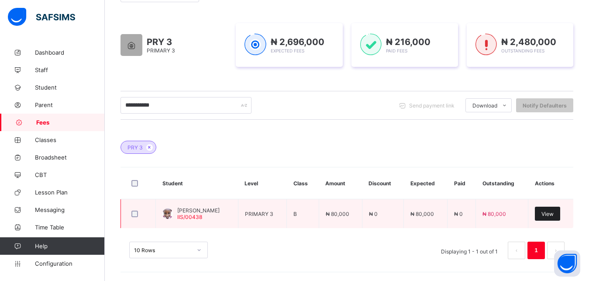
click at [560, 214] on div "View" at bounding box center [547, 214] width 25 height 14
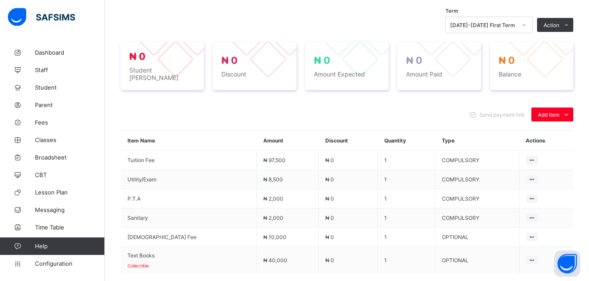
scroll to position [308, 0]
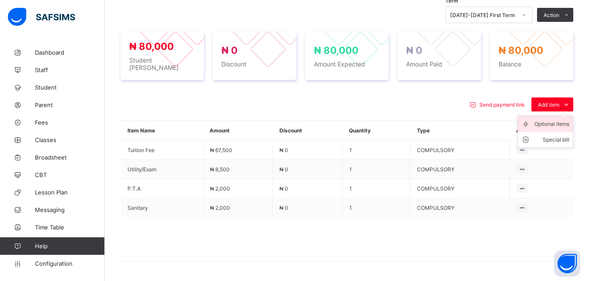
click at [552, 120] on div "Optional items" at bounding box center [552, 124] width 35 height 9
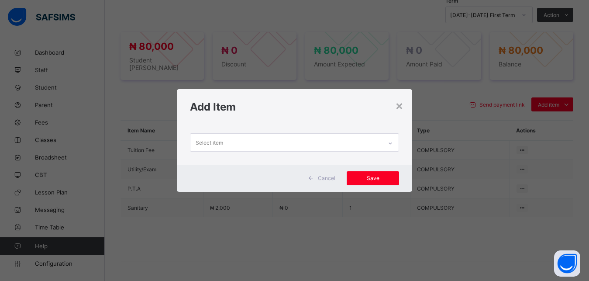
click at [348, 143] on div "Select item" at bounding box center [286, 142] width 192 height 17
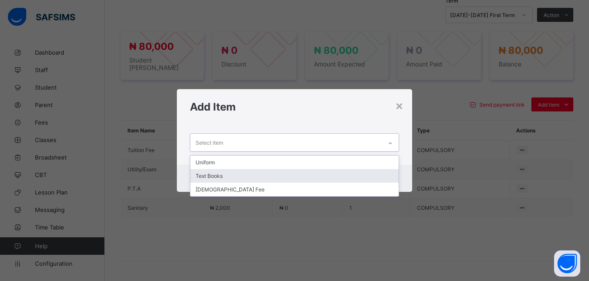
click at [318, 173] on div "Text Books" at bounding box center [294, 176] width 209 height 14
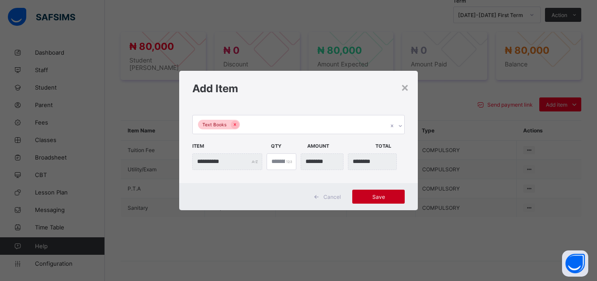
click at [374, 198] on span "Save" at bounding box center [378, 197] width 39 height 7
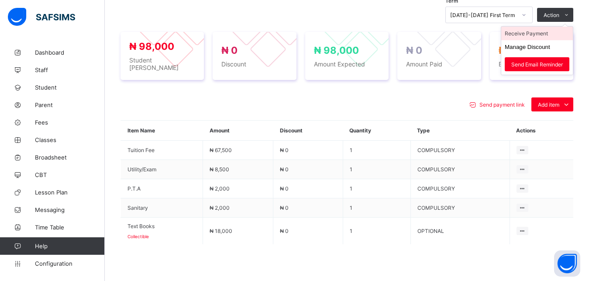
click at [547, 36] on li "Receive Payment" at bounding box center [538, 34] width 72 height 14
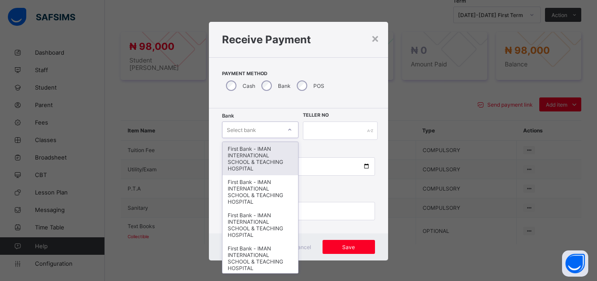
click at [259, 126] on div "Select bank" at bounding box center [251, 130] width 59 height 12
click at [255, 162] on div "First Bank - IMAN INTERNATIONAL SCHOOL & TEACHING HOSPITAL" at bounding box center [260, 158] width 76 height 33
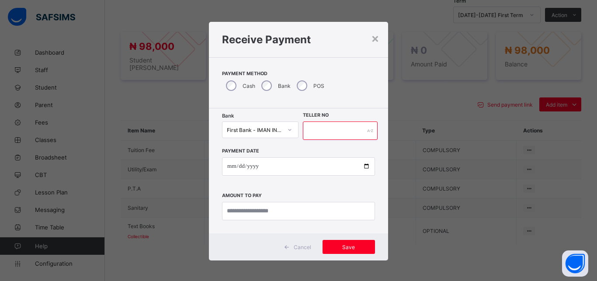
click at [345, 133] on input "text" at bounding box center [340, 130] width 75 height 18
type input "*****"
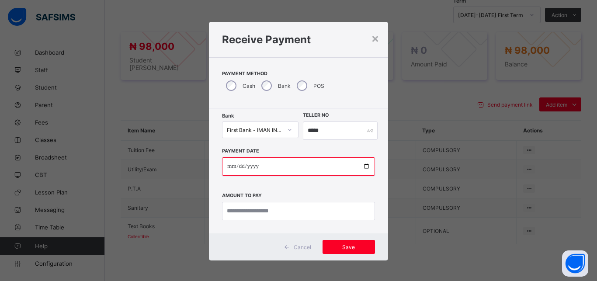
click at [362, 166] on input "date" at bounding box center [298, 166] width 153 height 18
type input "**********"
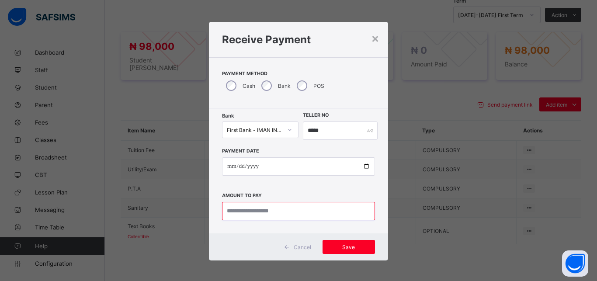
click at [280, 214] on input "currency" at bounding box center [298, 211] width 153 height 18
type input "********"
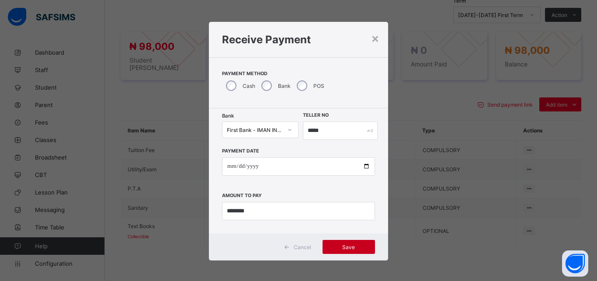
click at [344, 243] on div "Save" at bounding box center [348, 247] width 52 height 14
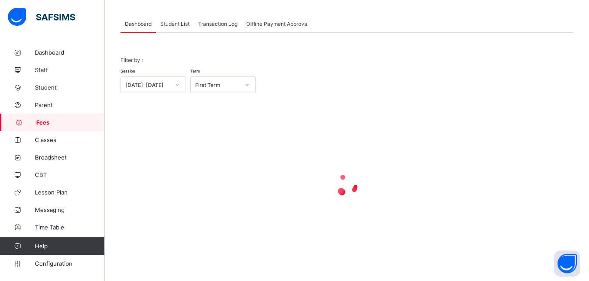
scroll to position [42, 0]
click at [168, 23] on span "Student List" at bounding box center [174, 24] width 29 height 7
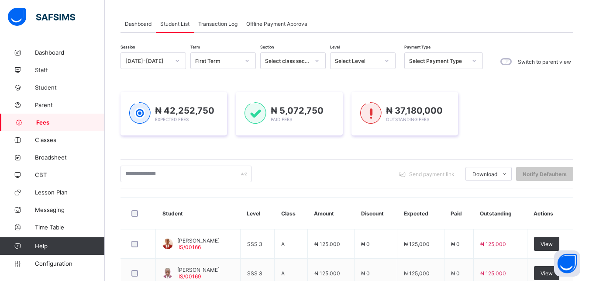
click at [362, 60] on div "Select Level" at bounding box center [357, 61] width 45 height 7
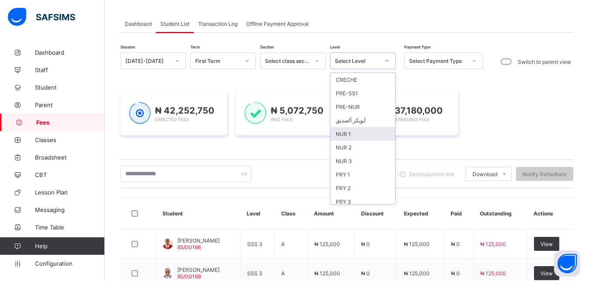
click at [373, 133] on div "NUR 1" at bounding box center [363, 134] width 65 height 14
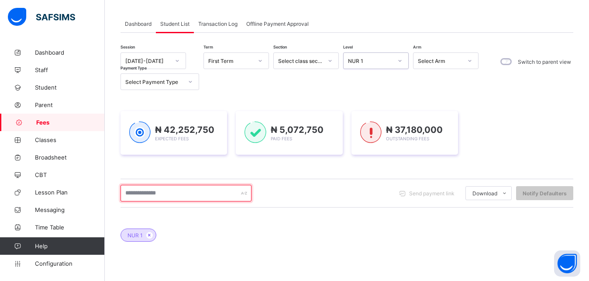
click at [216, 192] on input "text" at bounding box center [186, 193] width 131 height 17
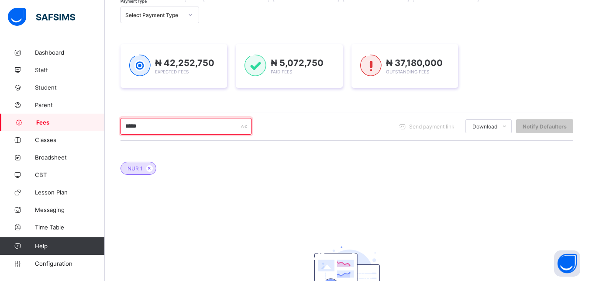
scroll to position [131, 0]
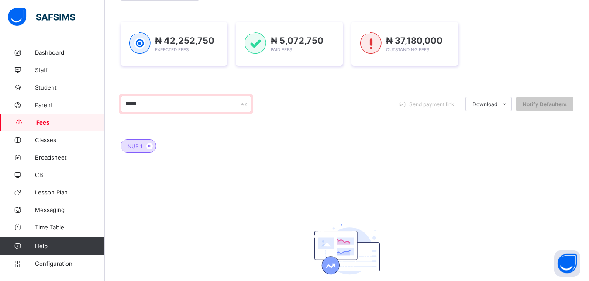
click at [223, 105] on input "*****" at bounding box center [186, 104] width 131 height 17
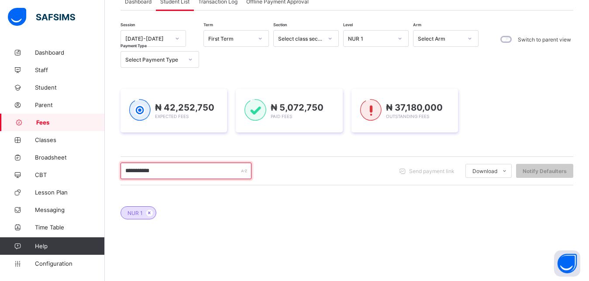
scroll to position [42, 0]
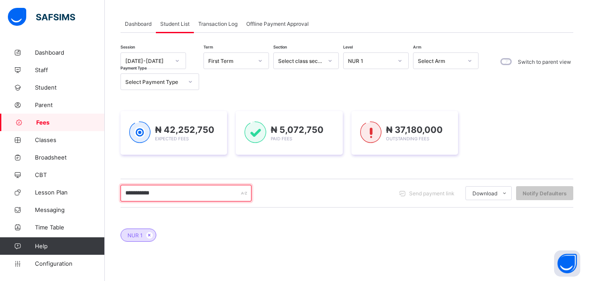
click at [209, 191] on input "**********" at bounding box center [186, 193] width 131 height 17
type input "*"
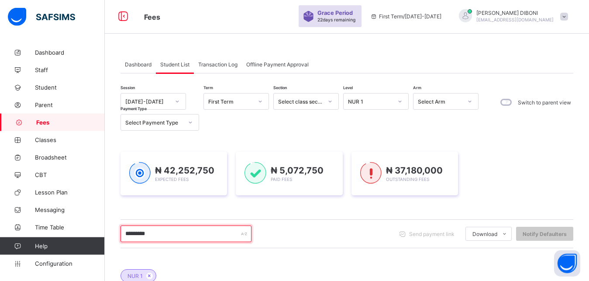
scroll to position [0, 0]
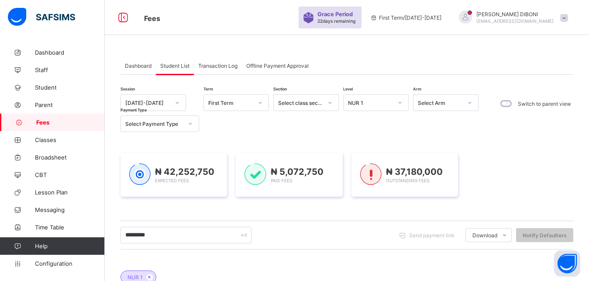
click at [378, 104] on div "NUR 1" at bounding box center [370, 103] width 45 height 7
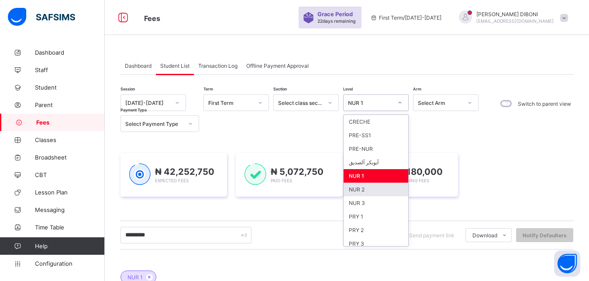
click at [382, 189] on div "NUR 2" at bounding box center [376, 190] width 65 height 14
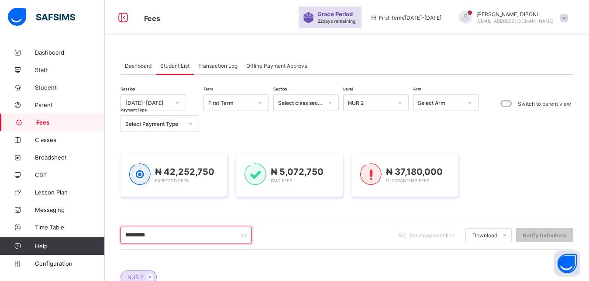
click at [163, 236] on input "*********" at bounding box center [186, 235] width 131 height 17
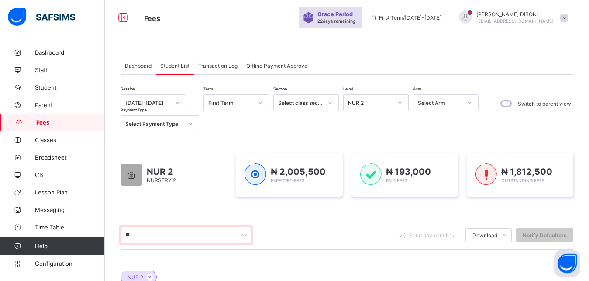
type input "*"
